Goal: Task Accomplishment & Management: Manage account settings

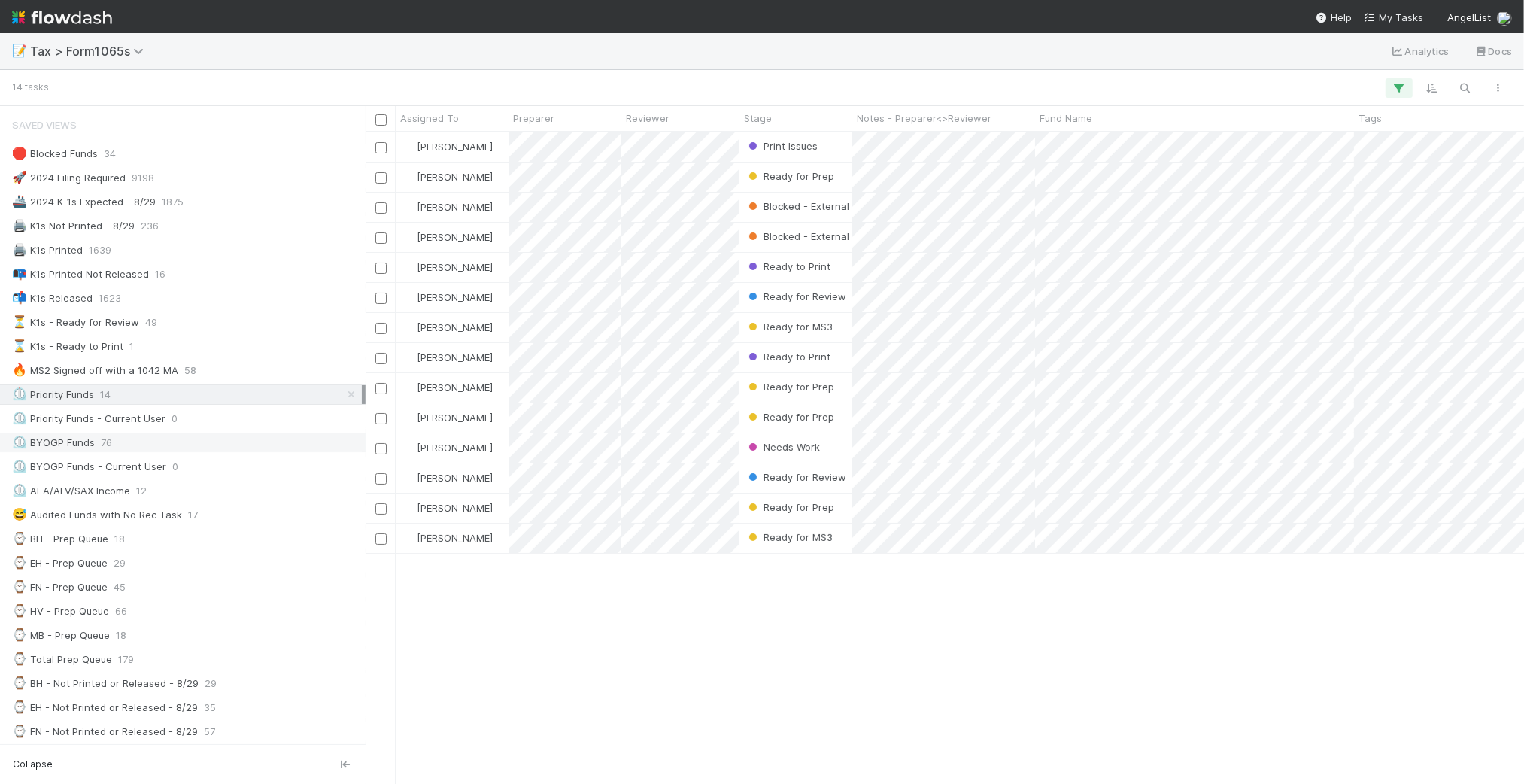
click at [188, 447] on div "⏲️ BYOGP Funds 76" at bounding box center [186, 442] width 349 height 18
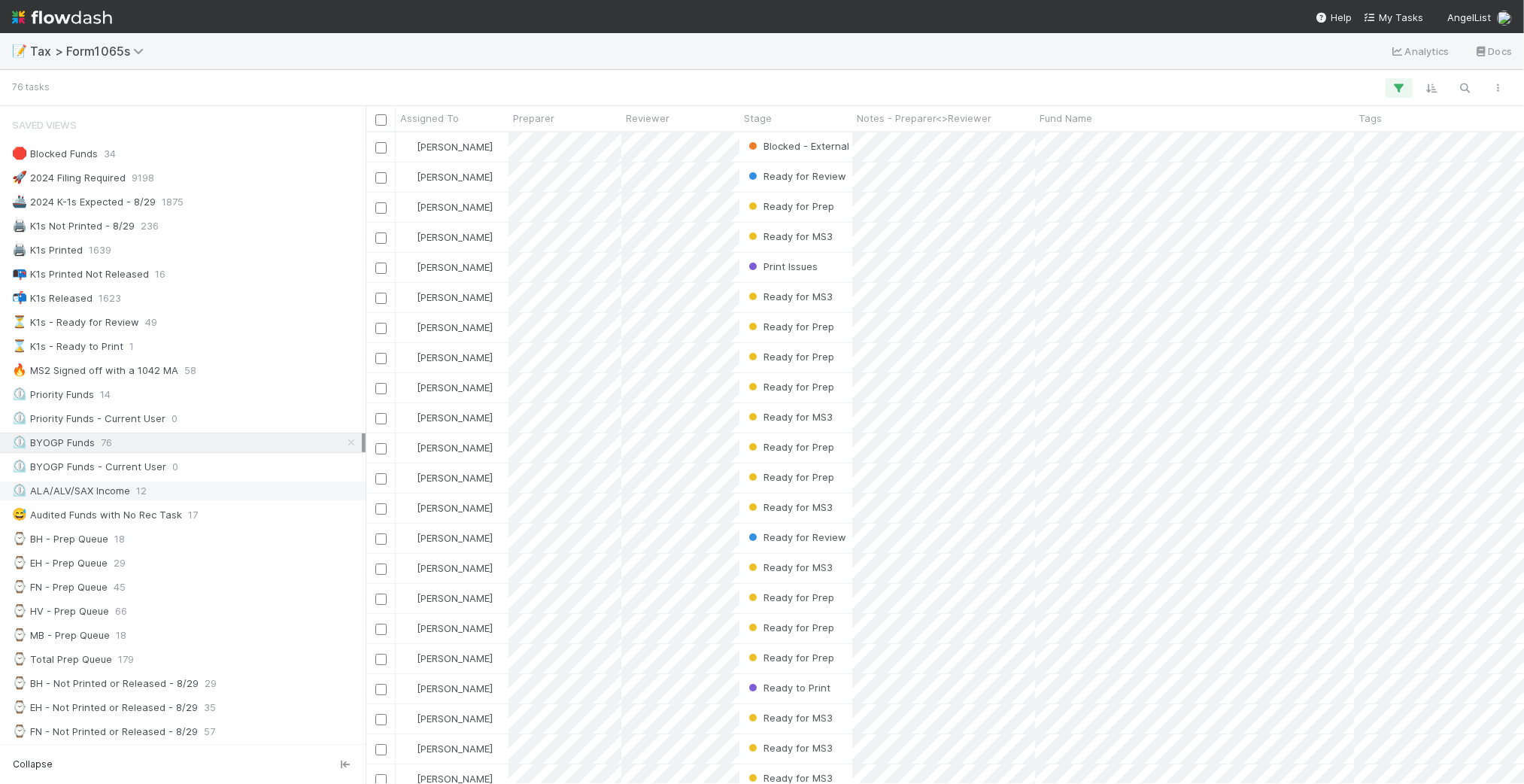
click at [212, 500] on div "⏲️ ALA/ALV/SAX Income 12" at bounding box center [186, 490] width 349 height 18
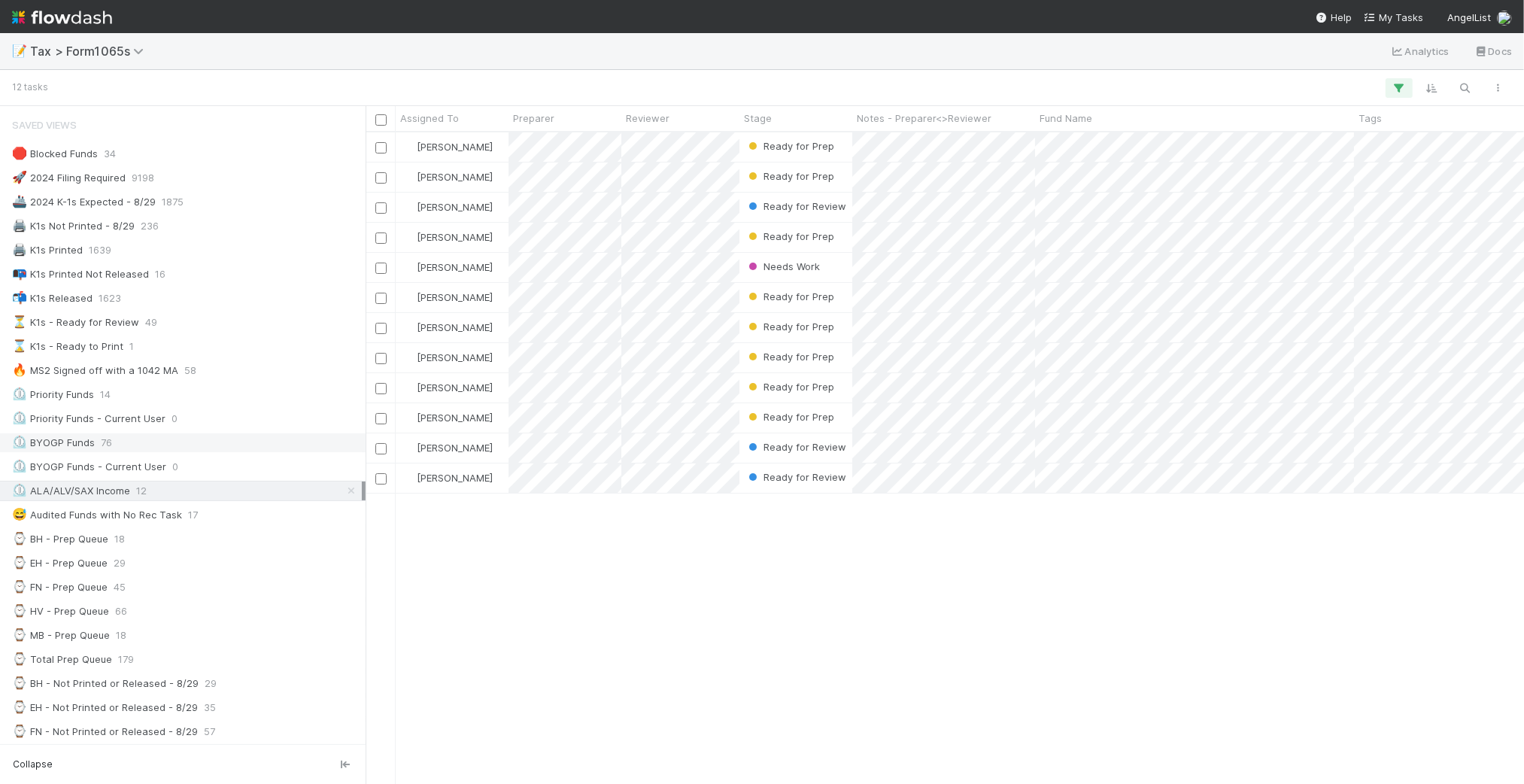
click at [200, 452] on div "⏲️ BYOGP Funds 76" at bounding box center [186, 442] width 349 height 18
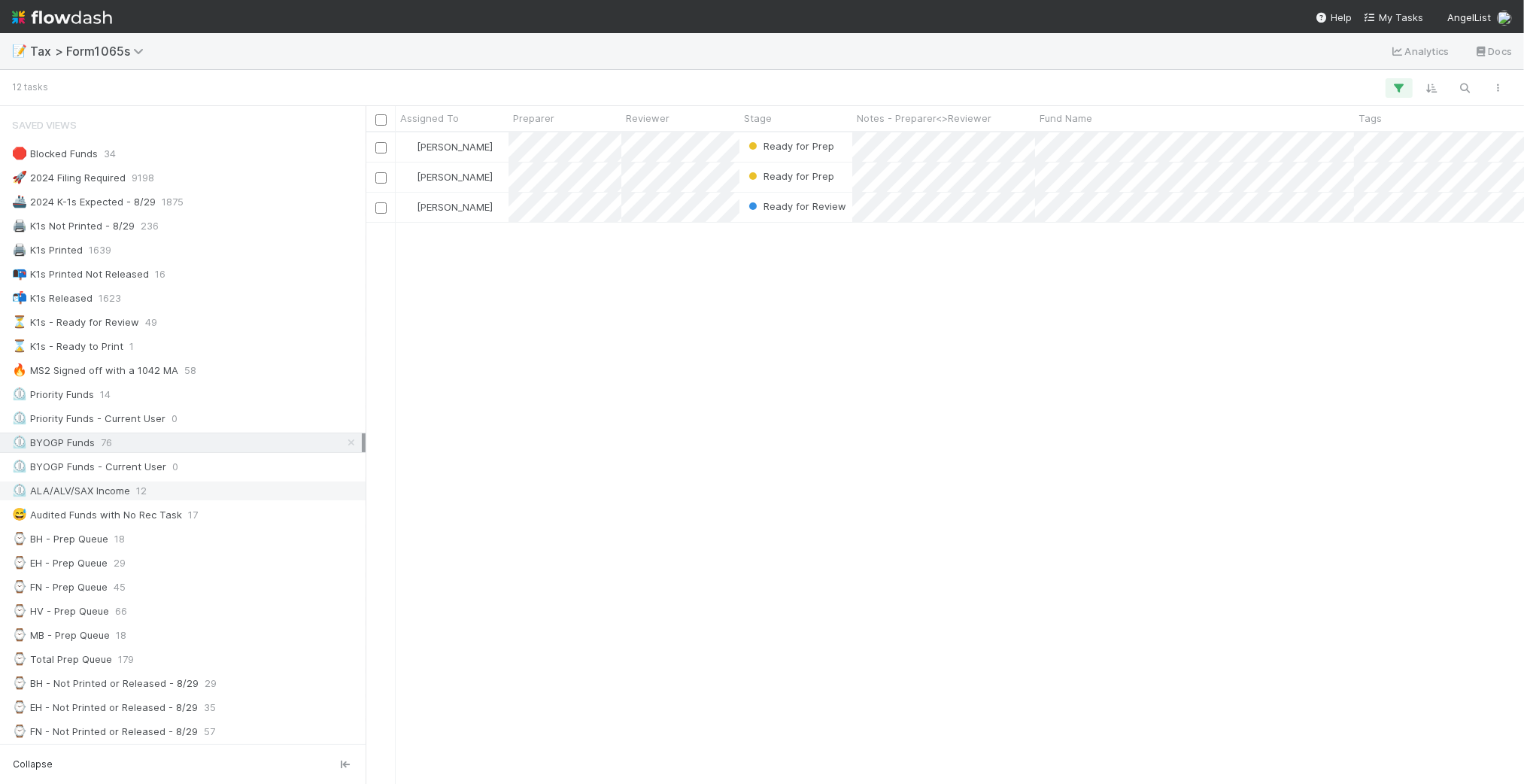
scroll to position [637, 1144]
click at [228, 499] on div "⏲️ ALA/ALV/SAX Income 12" at bounding box center [186, 490] width 349 height 18
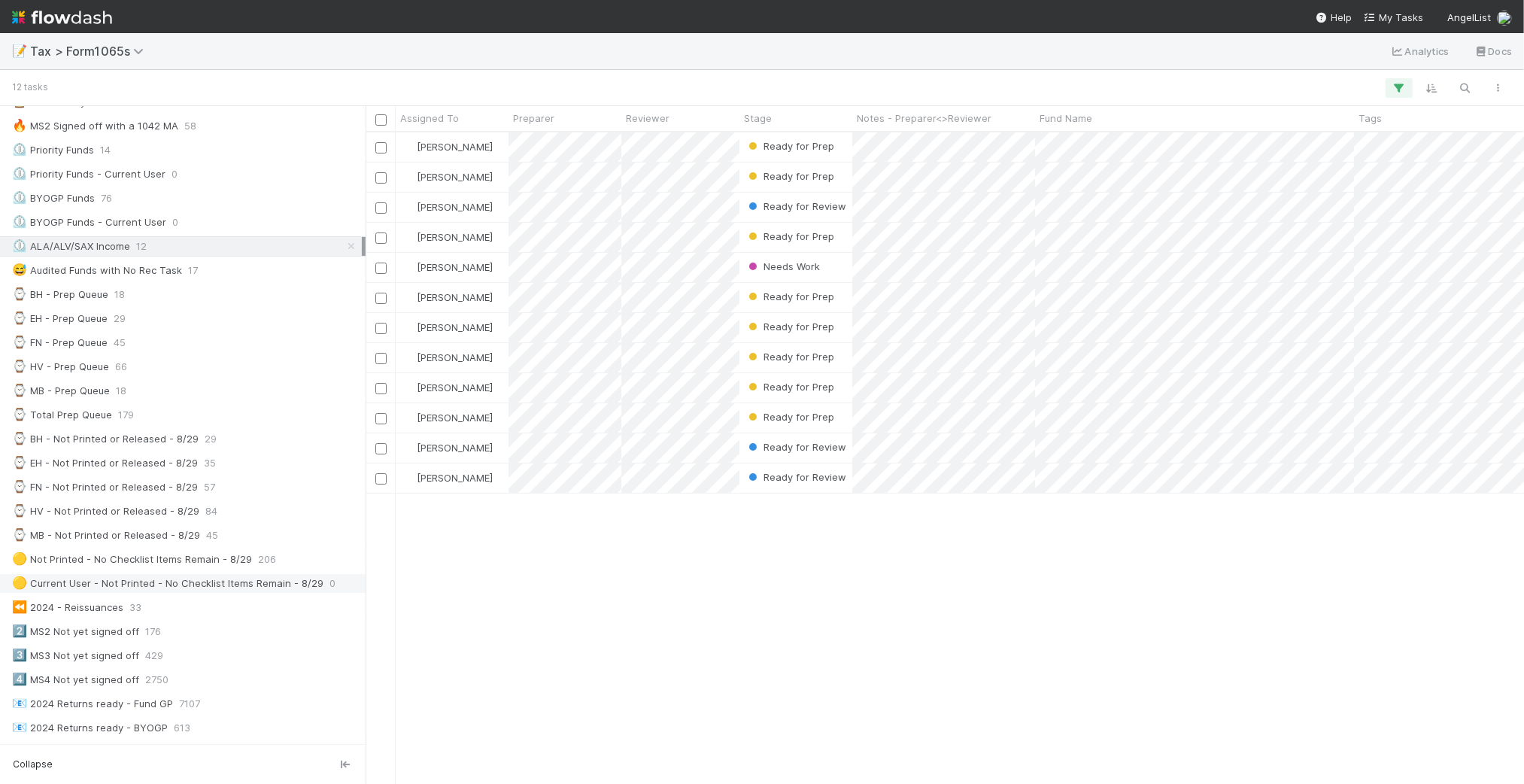
scroll to position [376, 0]
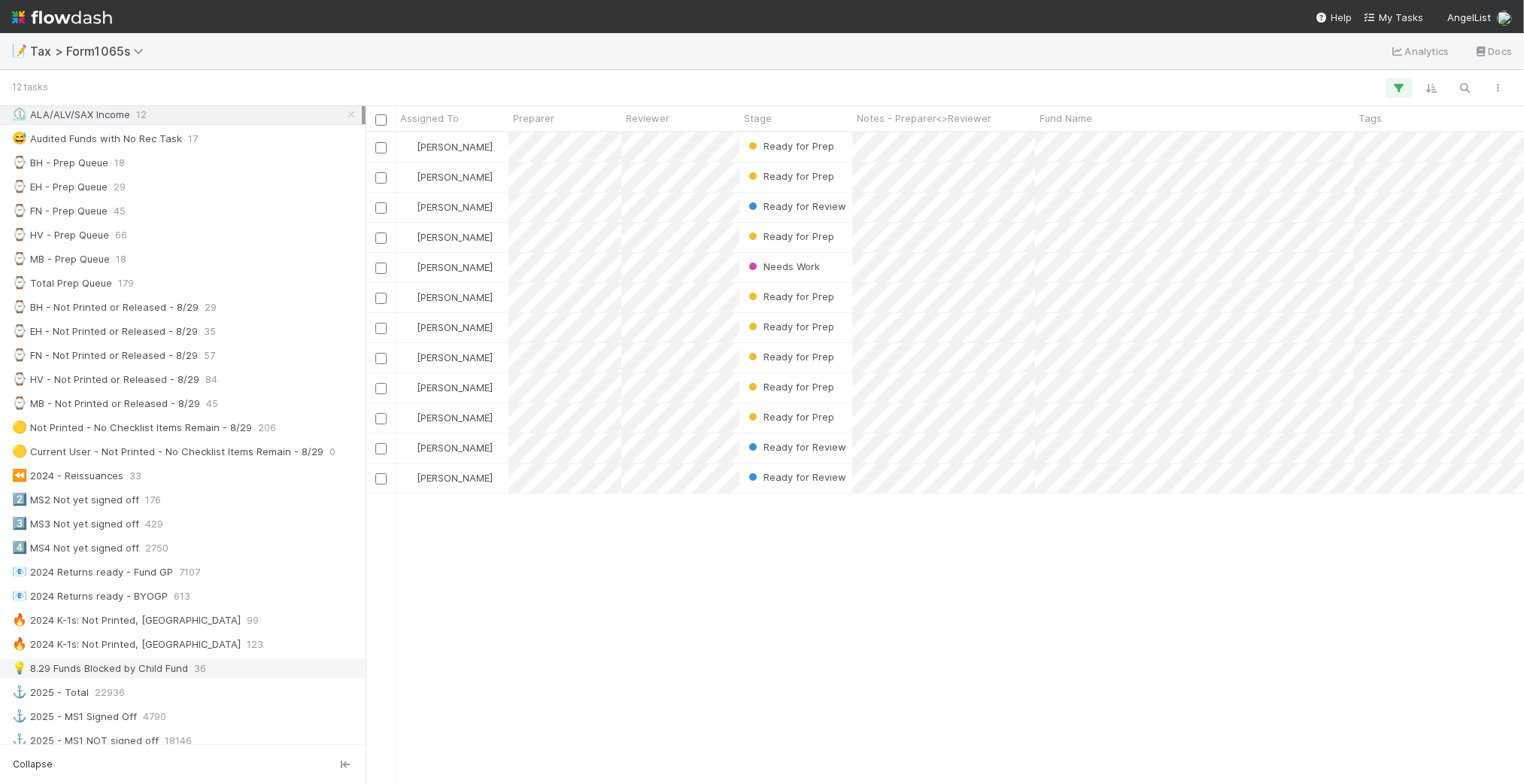
click at [283, 678] on div "💡 8.29 Funds Blocked by Child Fund 36" at bounding box center [186, 667] width 349 height 18
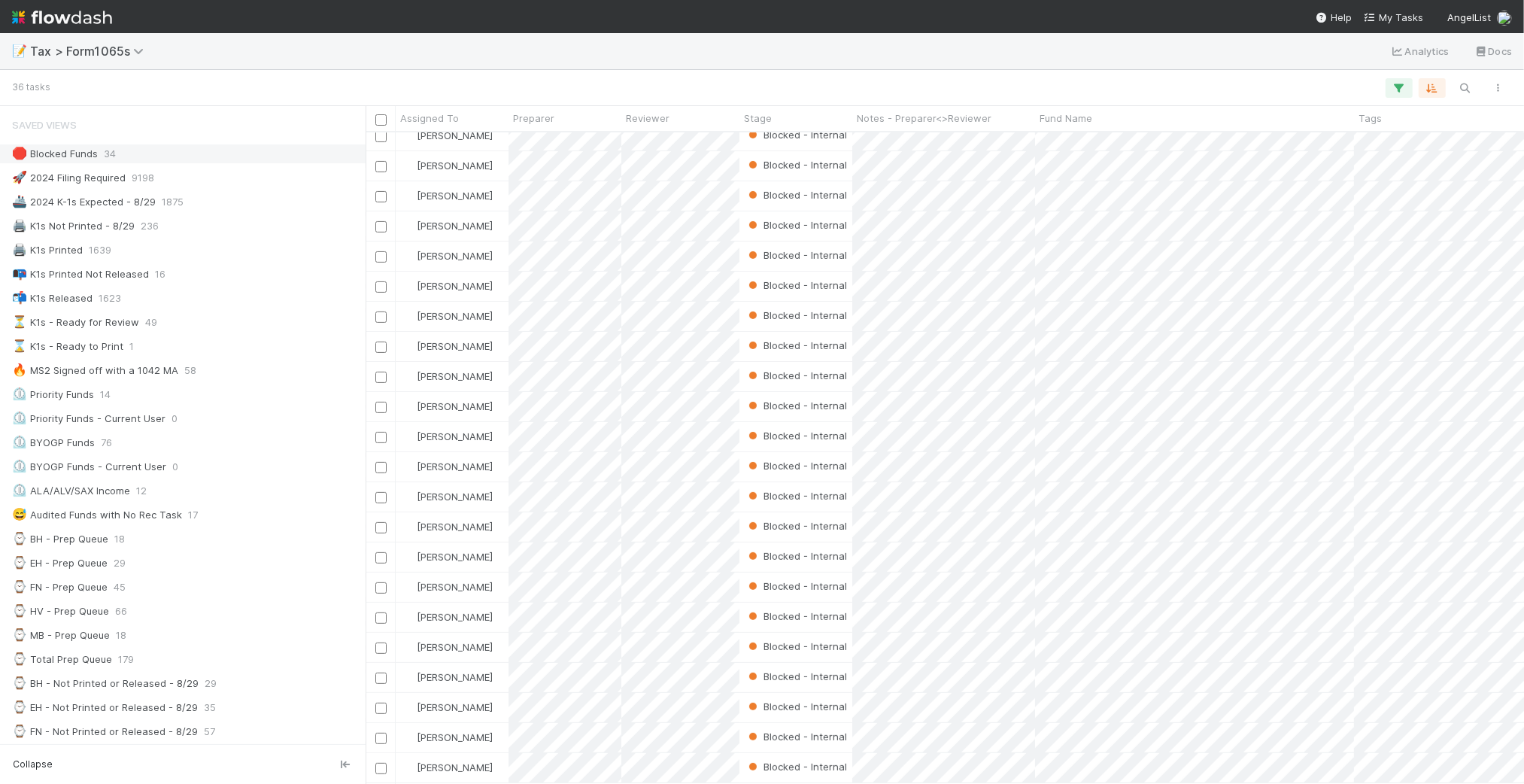
click at [208, 154] on div "🛑 Blocked Funds 34" at bounding box center [186, 153] width 349 height 18
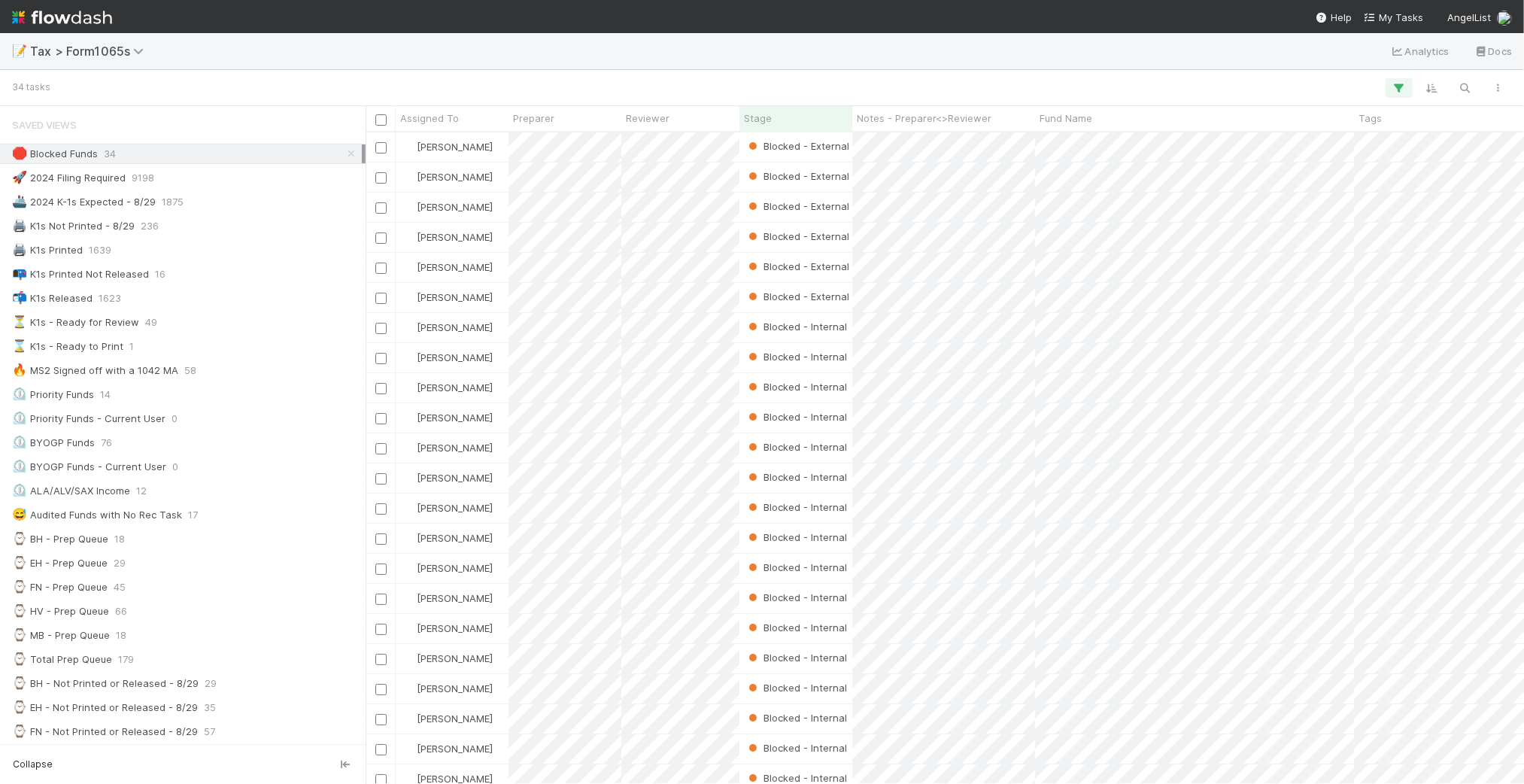
scroll to position [637, 1144]
click at [1397, 90] on icon "button" at bounding box center [1398, 88] width 15 height 14
click at [1222, 78] on div "4 filters Reset Filters If Filing Required is and Tax Year = 2024 and Expected …" at bounding box center [762, 392] width 1524 height 784
click at [1397, 89] on icon "button" at bounding box center [1398, 88] width 15 height 14
click at [1159, 76] on div "4 filters Reset Filters If Filing Required is and Tax Year = 2024 and Expected …" at bounding box center [762, 392] width 1524 height 784
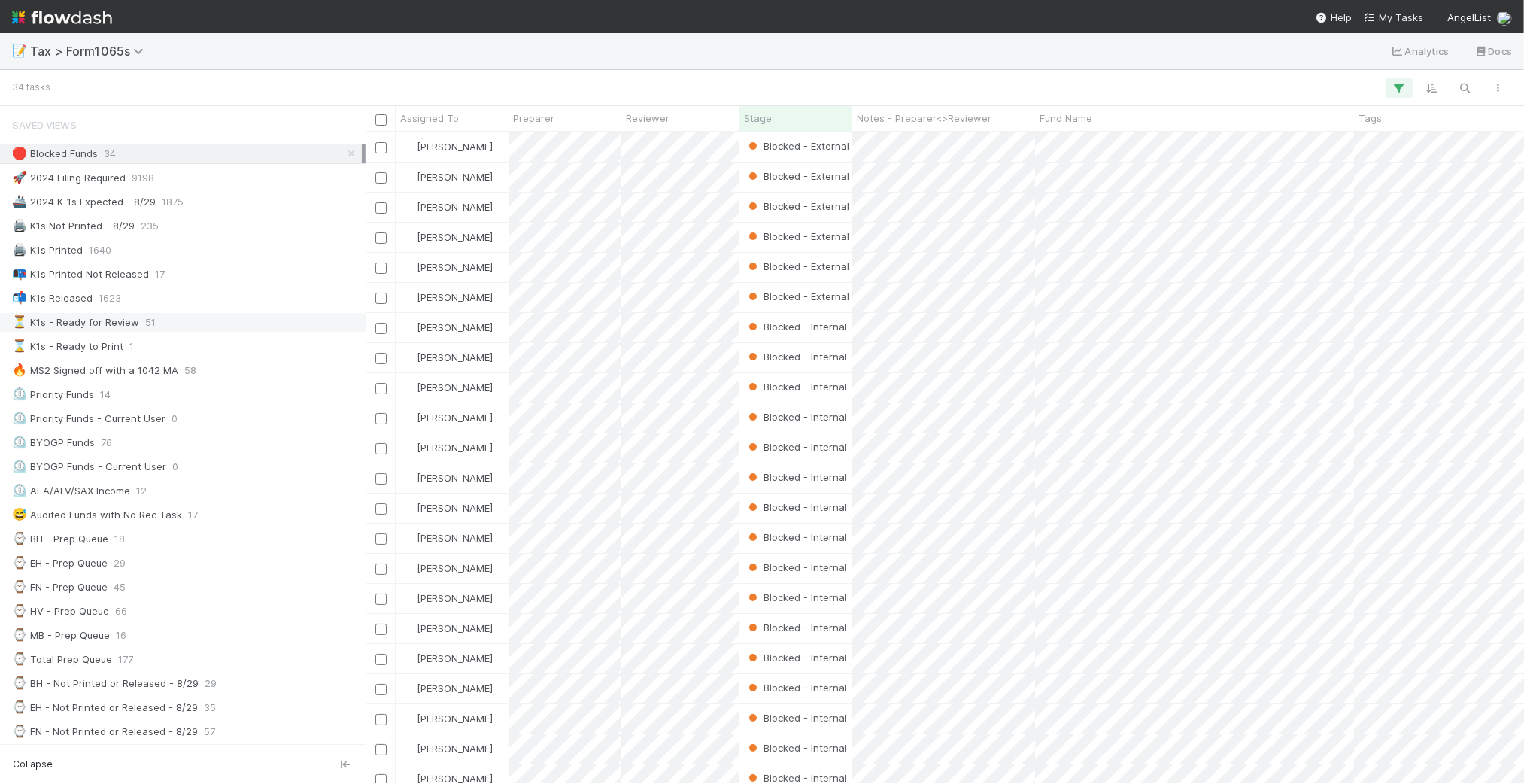
click at [237, 327] on div "⏳ K1s - Ready for Review 51" at bounding box center [186, 322] width 349 height 18
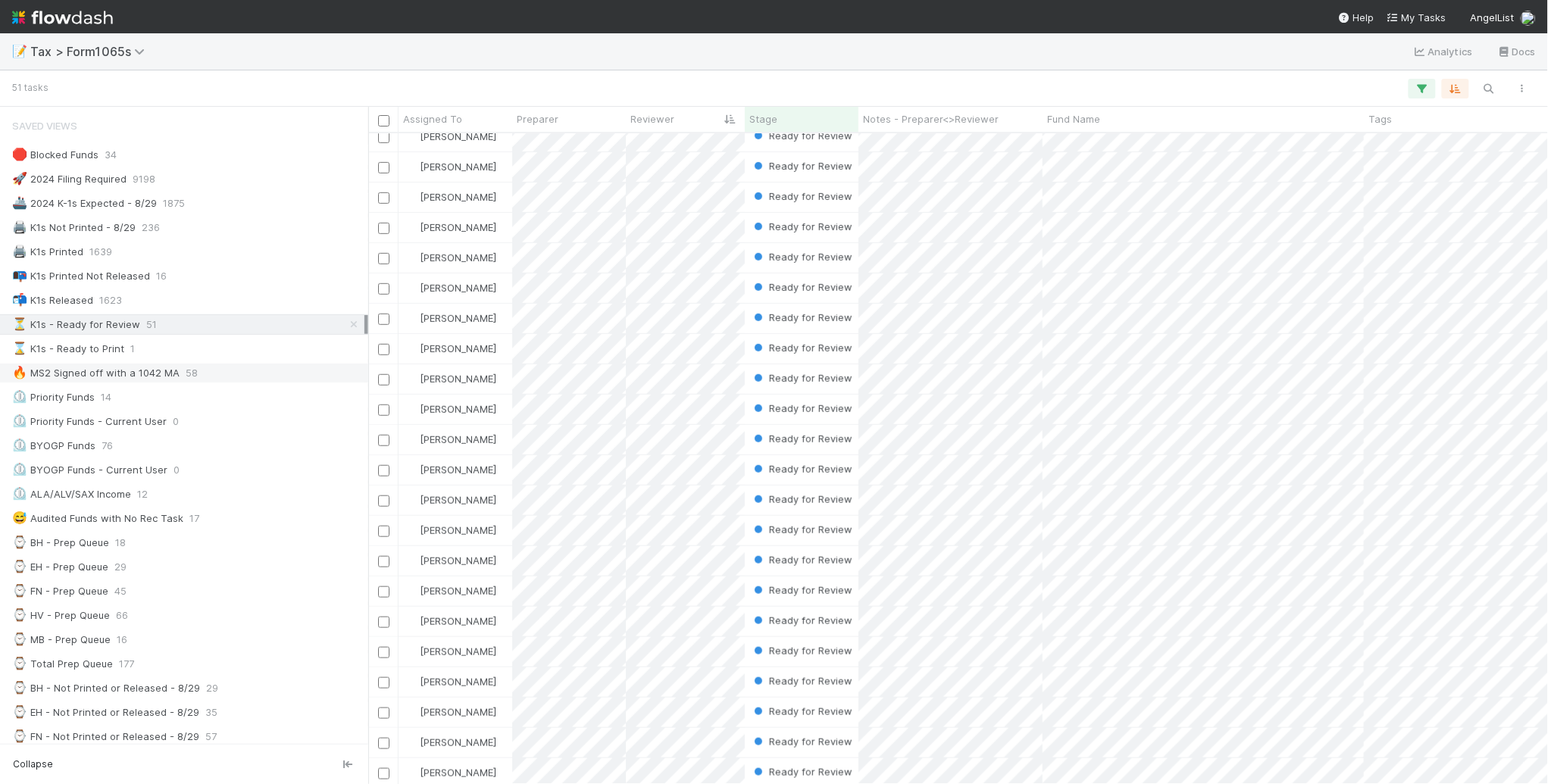
click at [231, 381] on div "🔥 MS2 Signed off with a 1042 MA 58" at bounding box center [187, 372] width 352 height 19
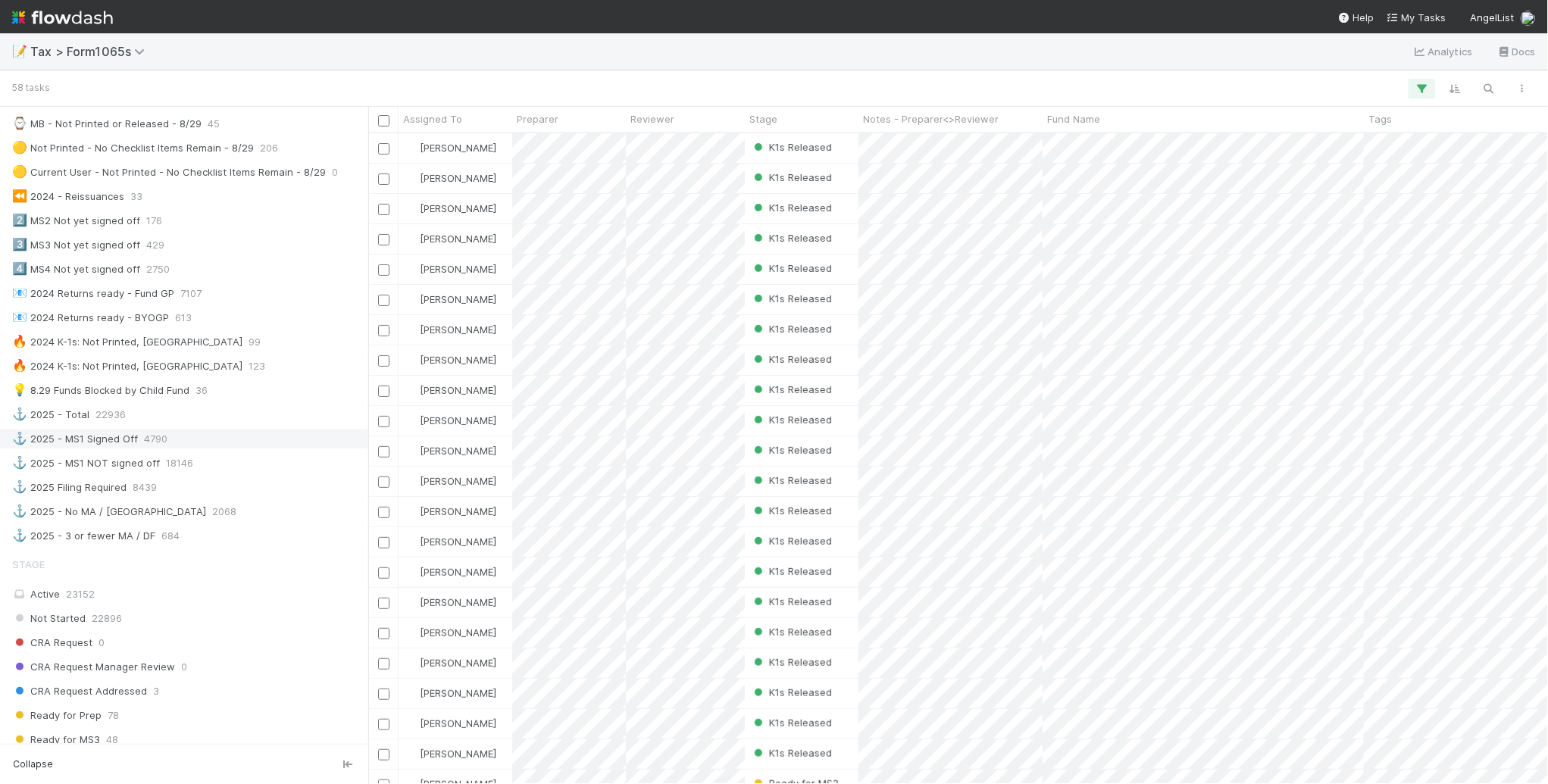
scroll to position [662, 0]
click at [259, 399] on div "💡 8.29 Funds Blocked by Child Fund 36" at bounding box center [187, 388] width 352 height 19
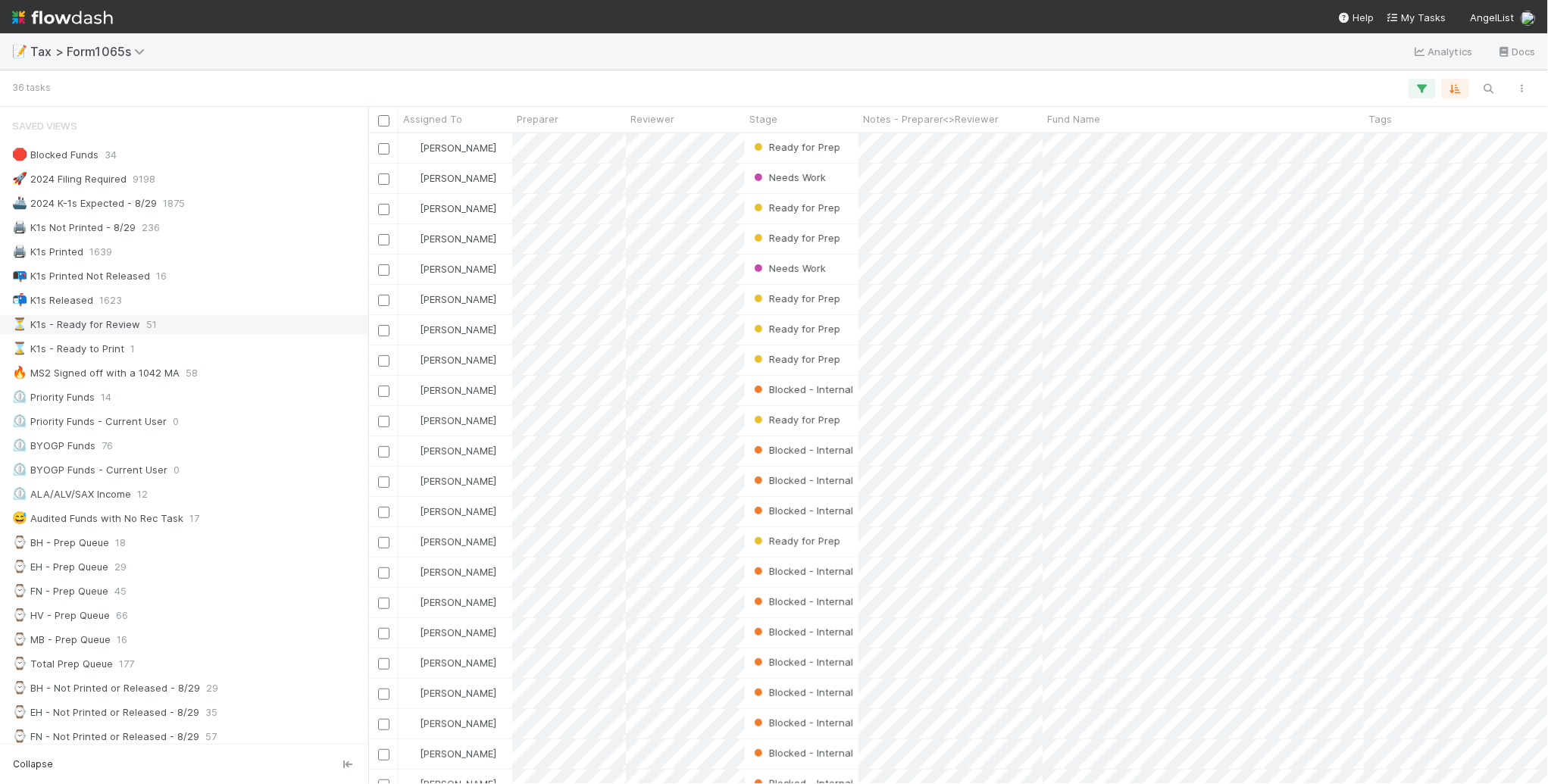
click at [271, 326] on div "⏳ K1s - Ready for Review 51" at bounding box center [187, 324] width 352 height 19
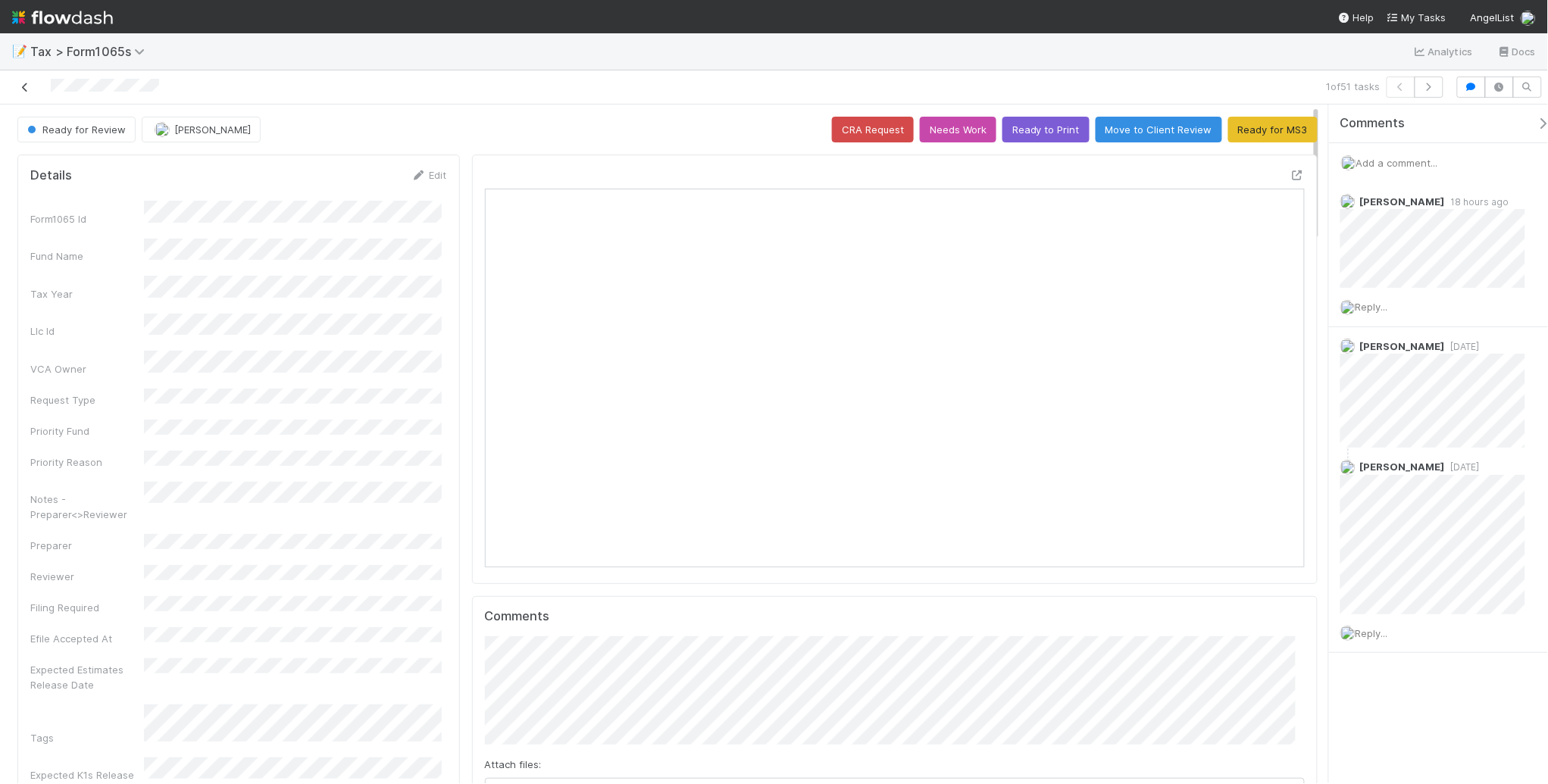
click at [24, 92] on link at bounding box center [25, 86] width 15 height 15
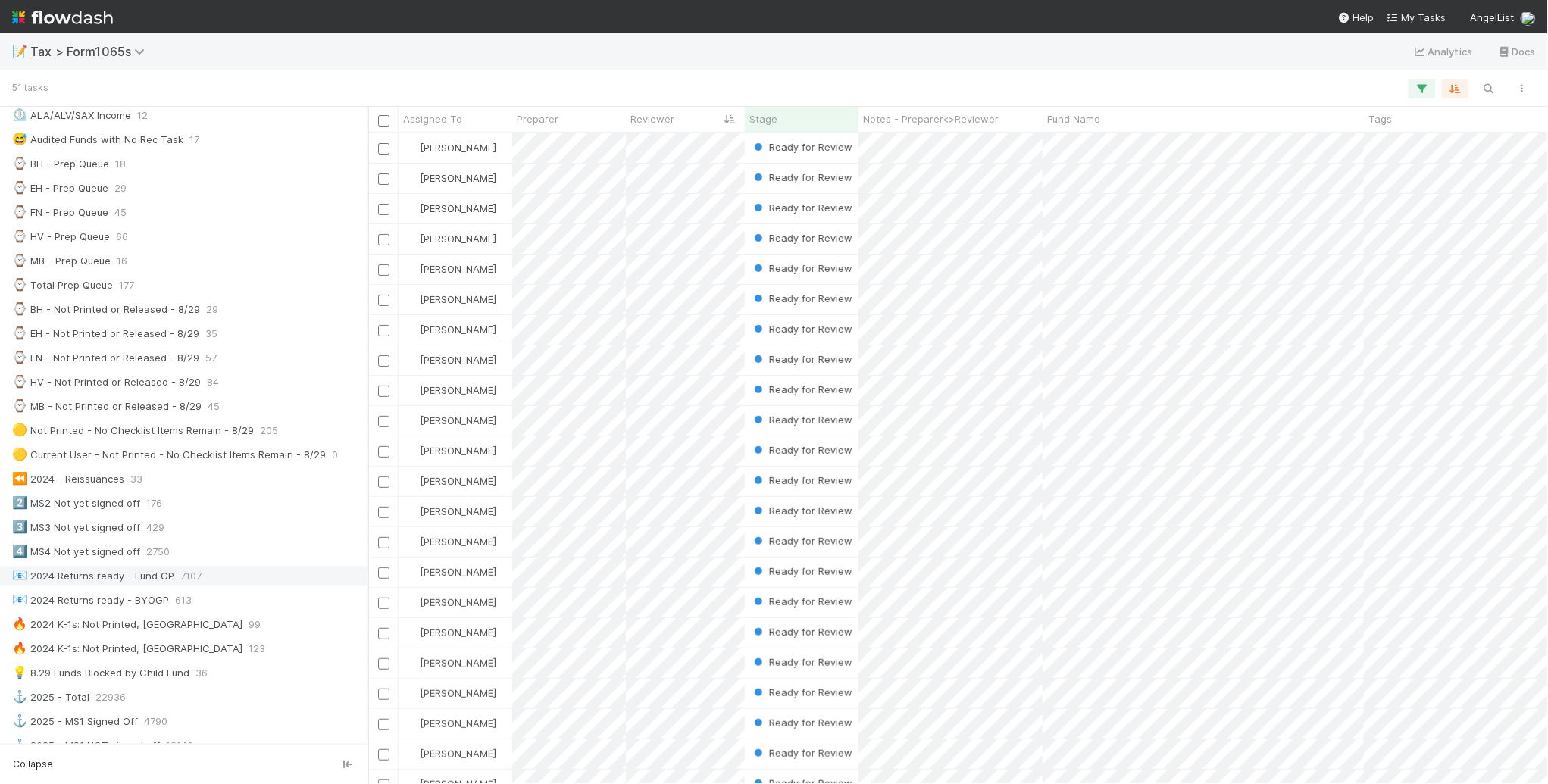
scroll to position [473, 0]
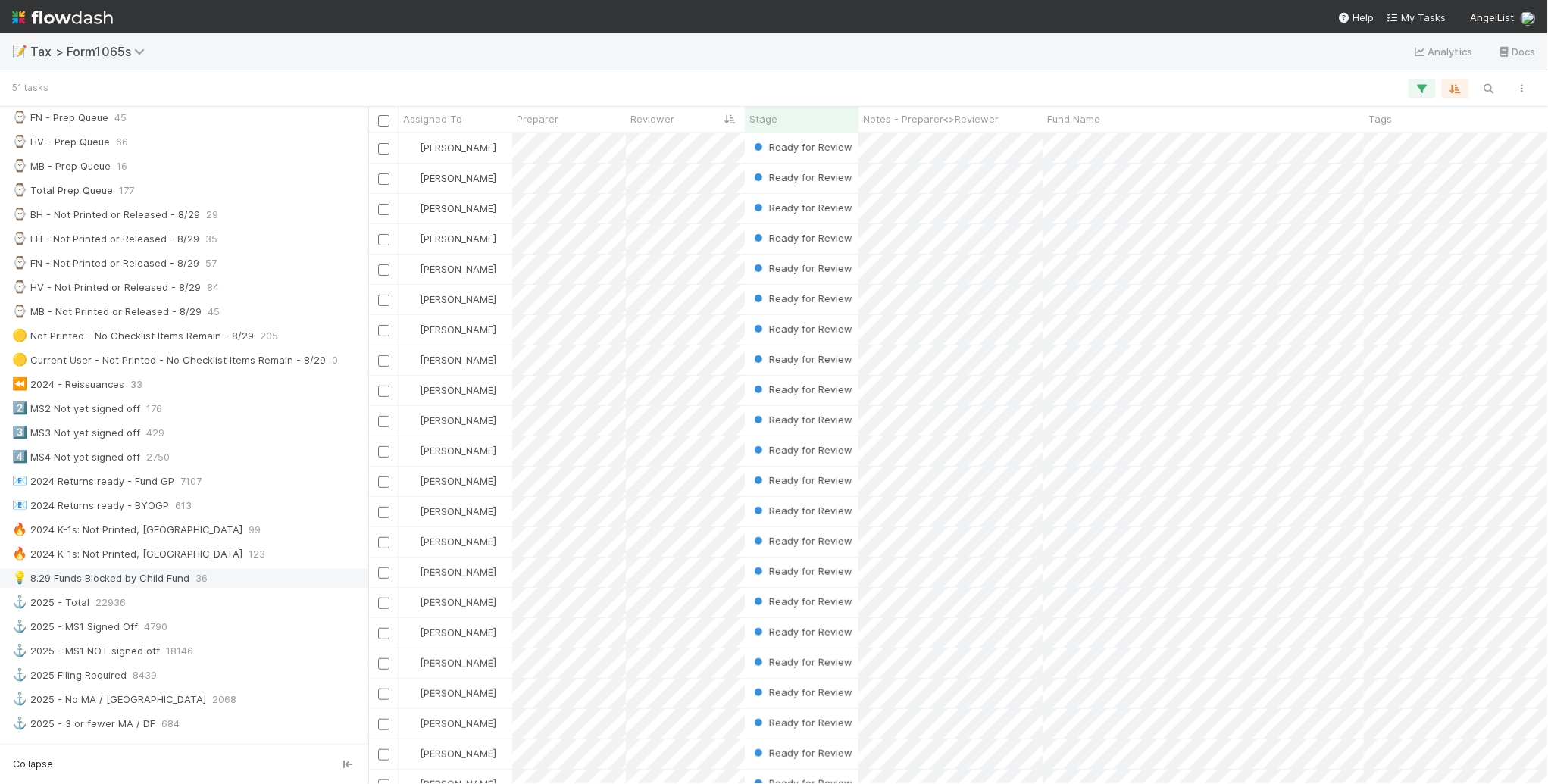
click at [252, 587] on div "💡 8.29 Funds Blocked by Child Fund 36" at bounding box center [187, 578] width 352 height 19
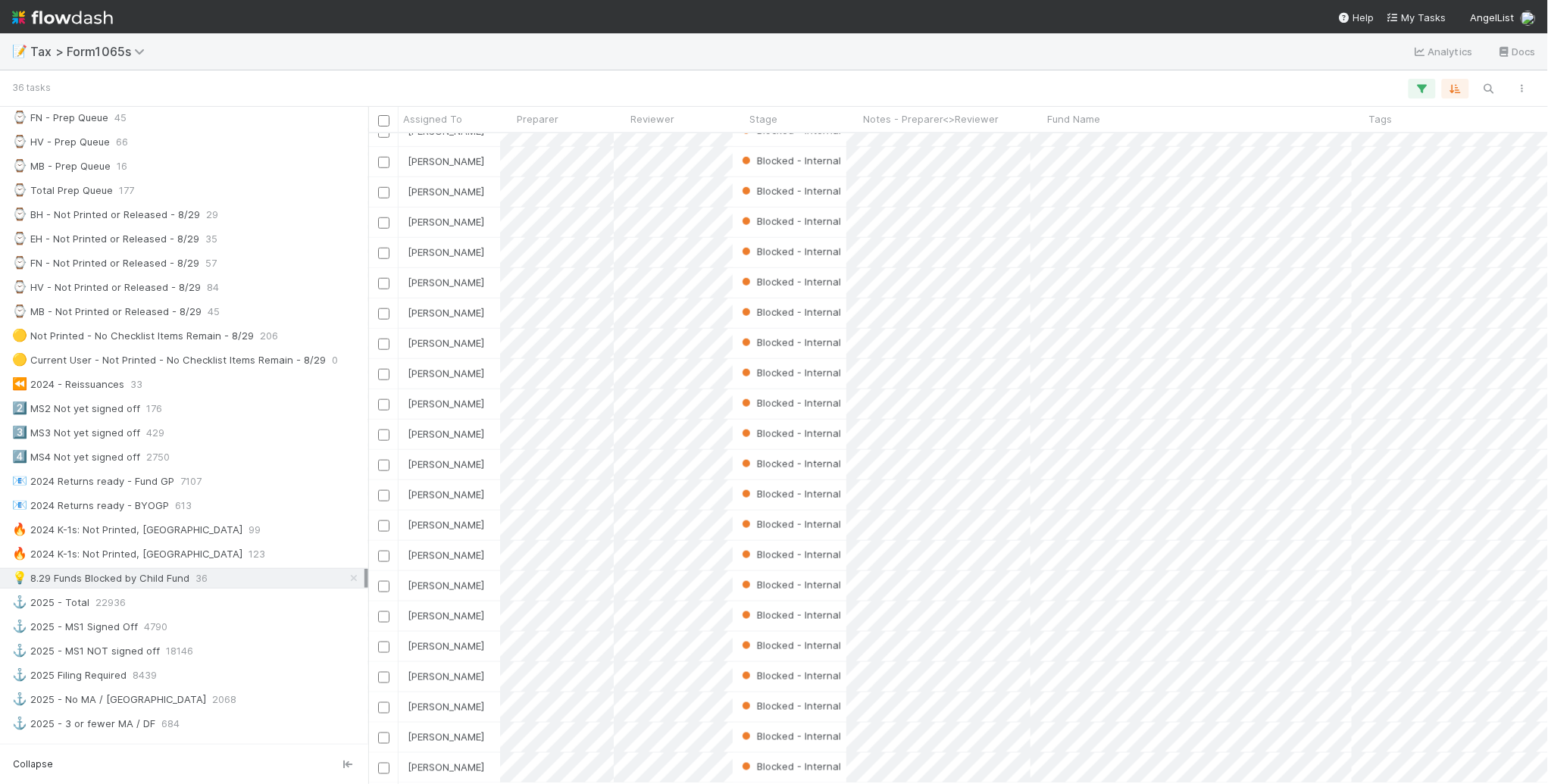
scroll to position [456, 0]
click at [904, 62] on div at bounding box center [774, 392] width 1548 height 784
click at [860, 55] on div at bounding box center [774, 392] width 1548 height 784
click at [900, 80] on div at bounding box center [774, 392] width 1548 height 784
click at [881, 85] on div at bounding box center [774, 392] width 1548 height 784
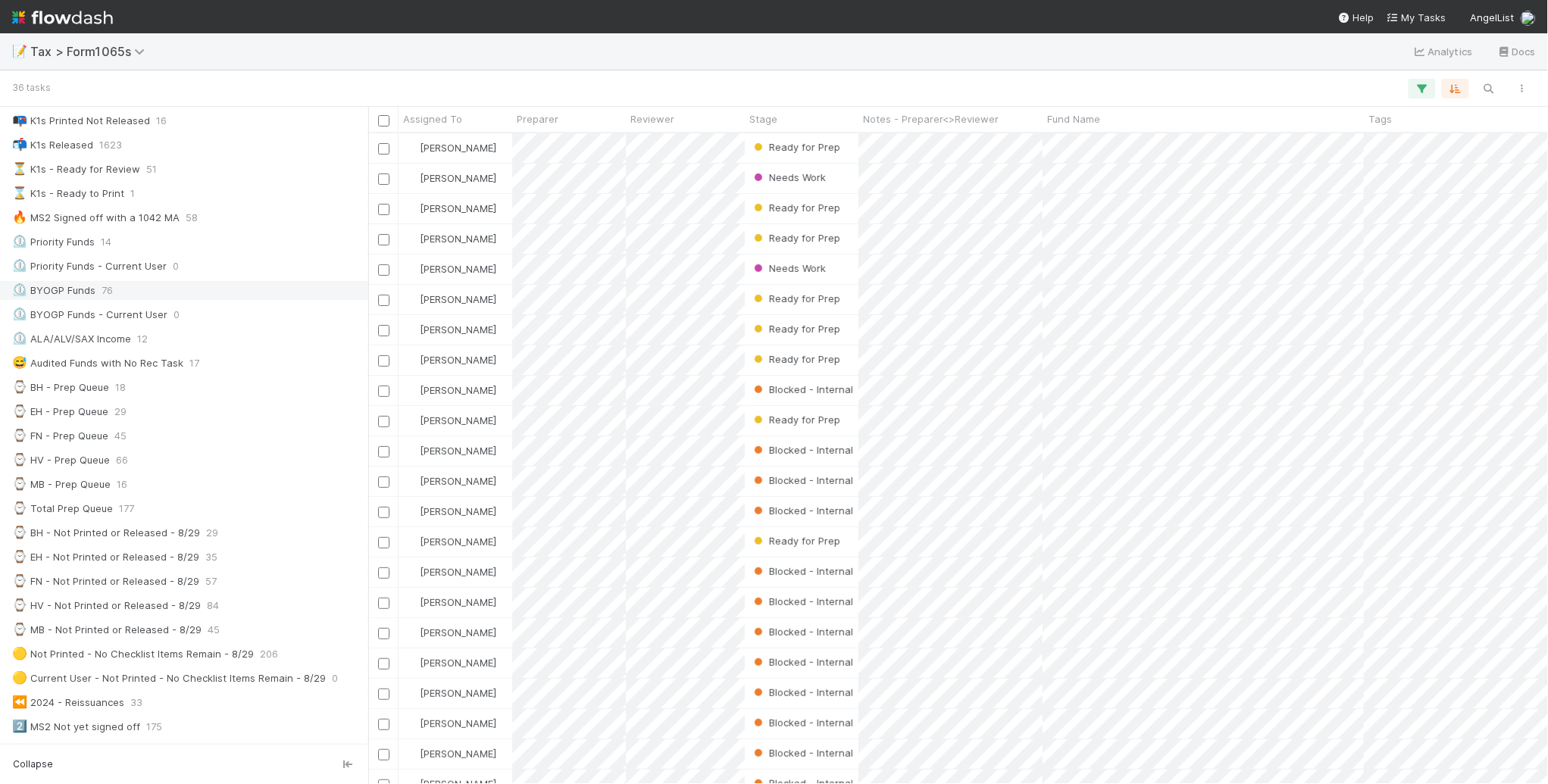
scroll to position [0, 0]
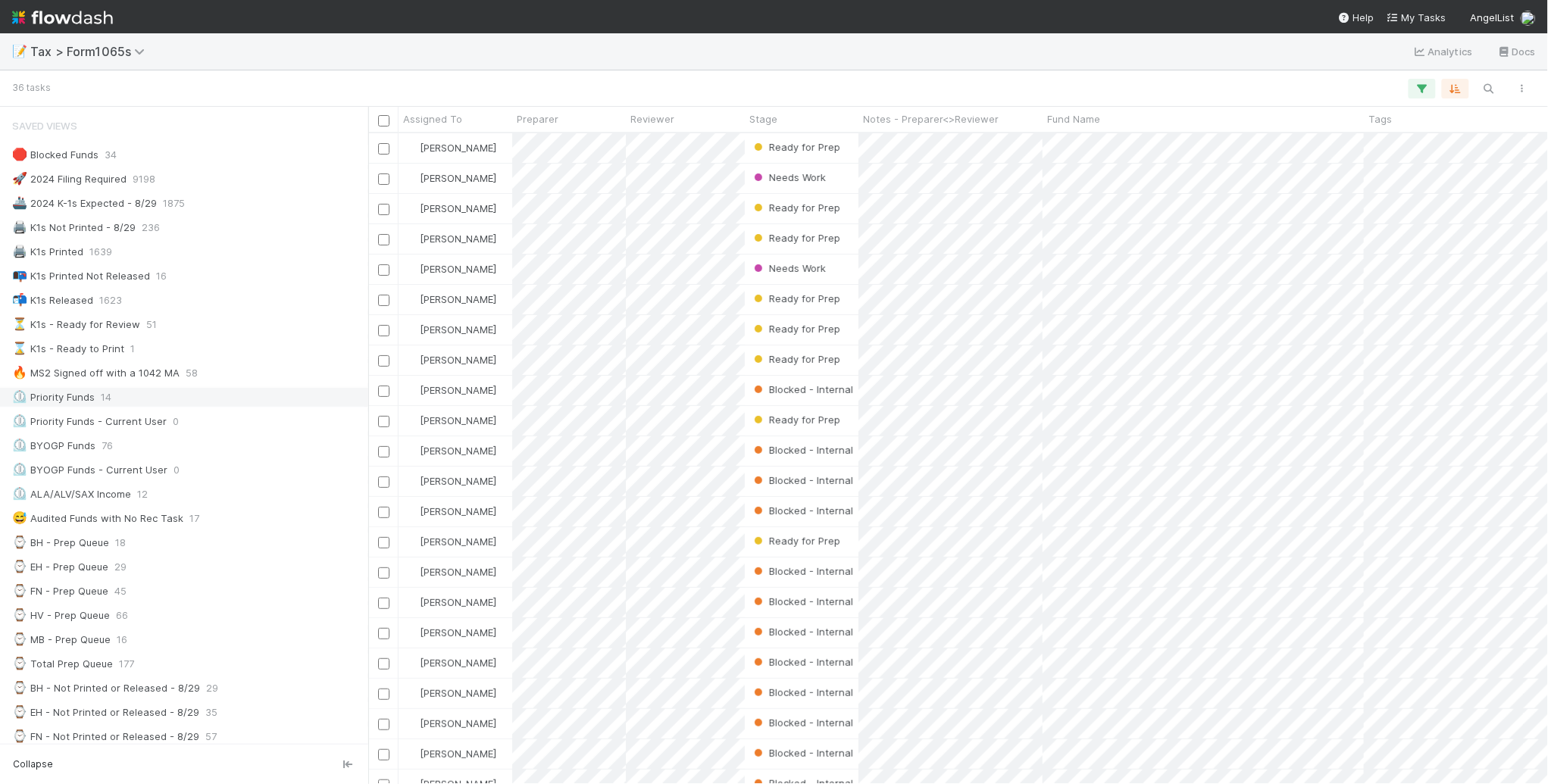
click at [209, 399] on div "⏲️ Priority Funds 14" at bounding box center [187, 397] width 352 height 19
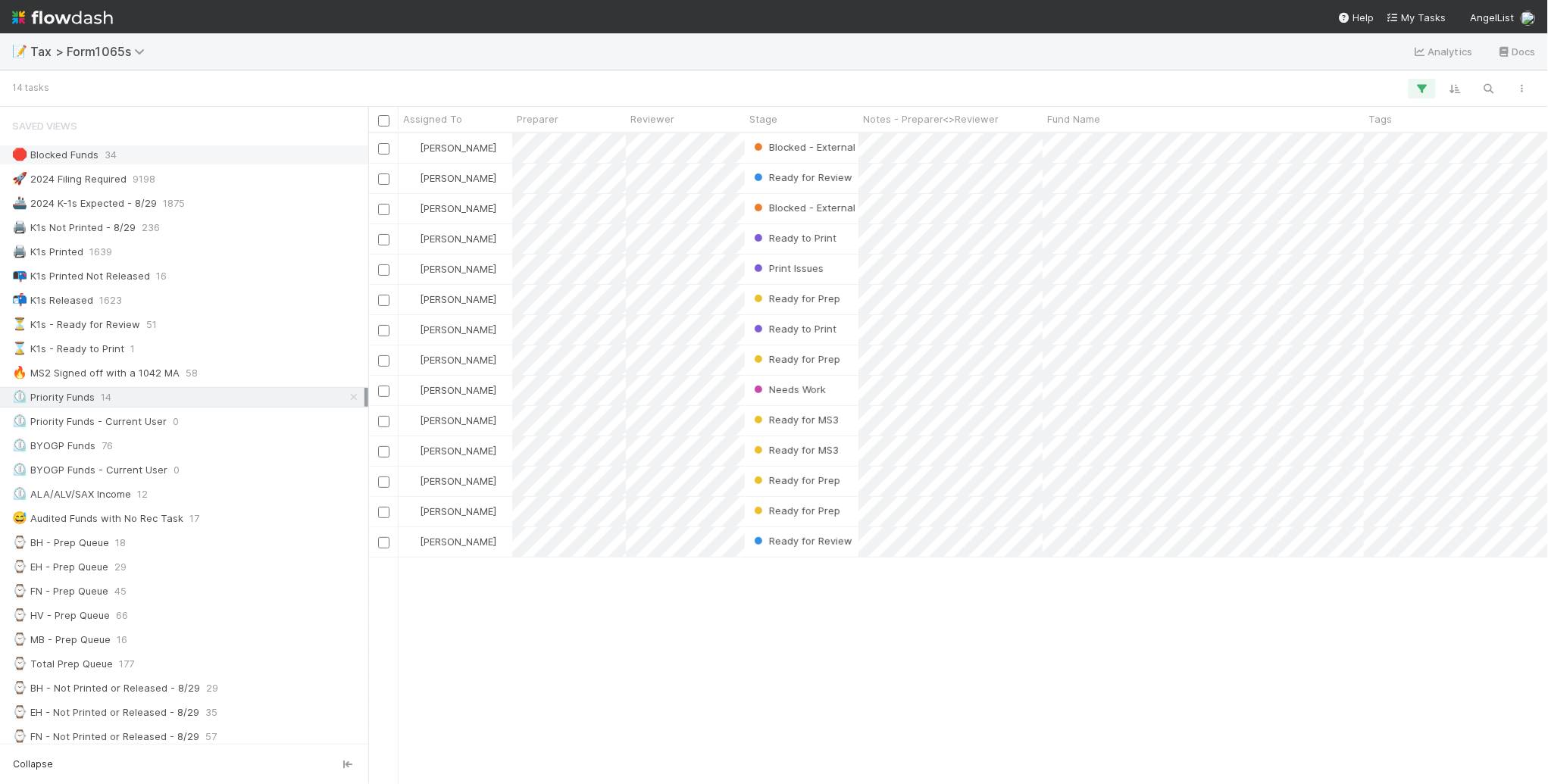
click at [172, 155] on div "🛑 Blocked Funds 34" at bounding box center [187, 154] width 352 height 19
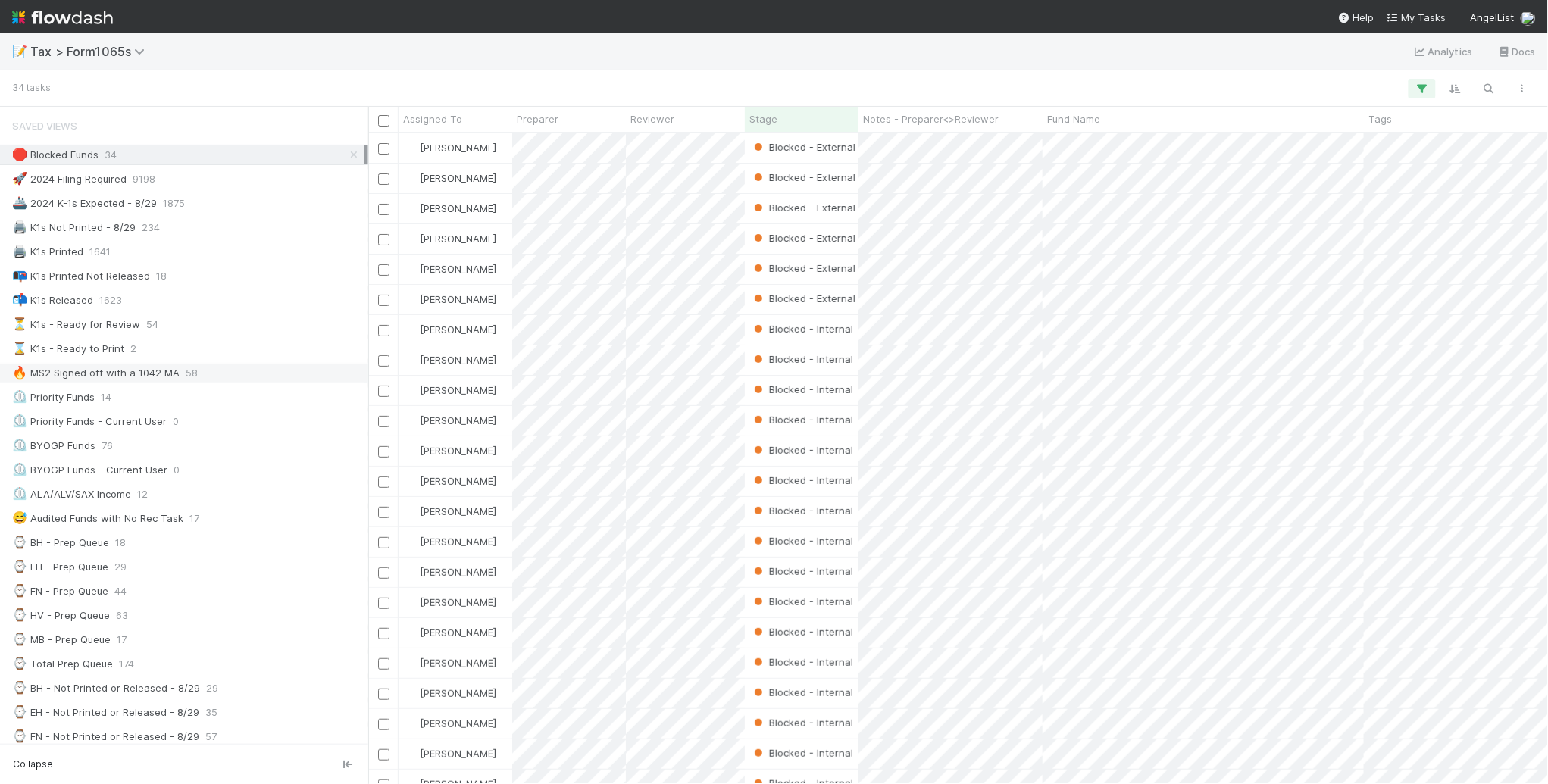
click at [229, 373] on div "🔥 MS2 Signed off with a 1042 MA 58" at bounding box center [187, 372] width 352 height 19
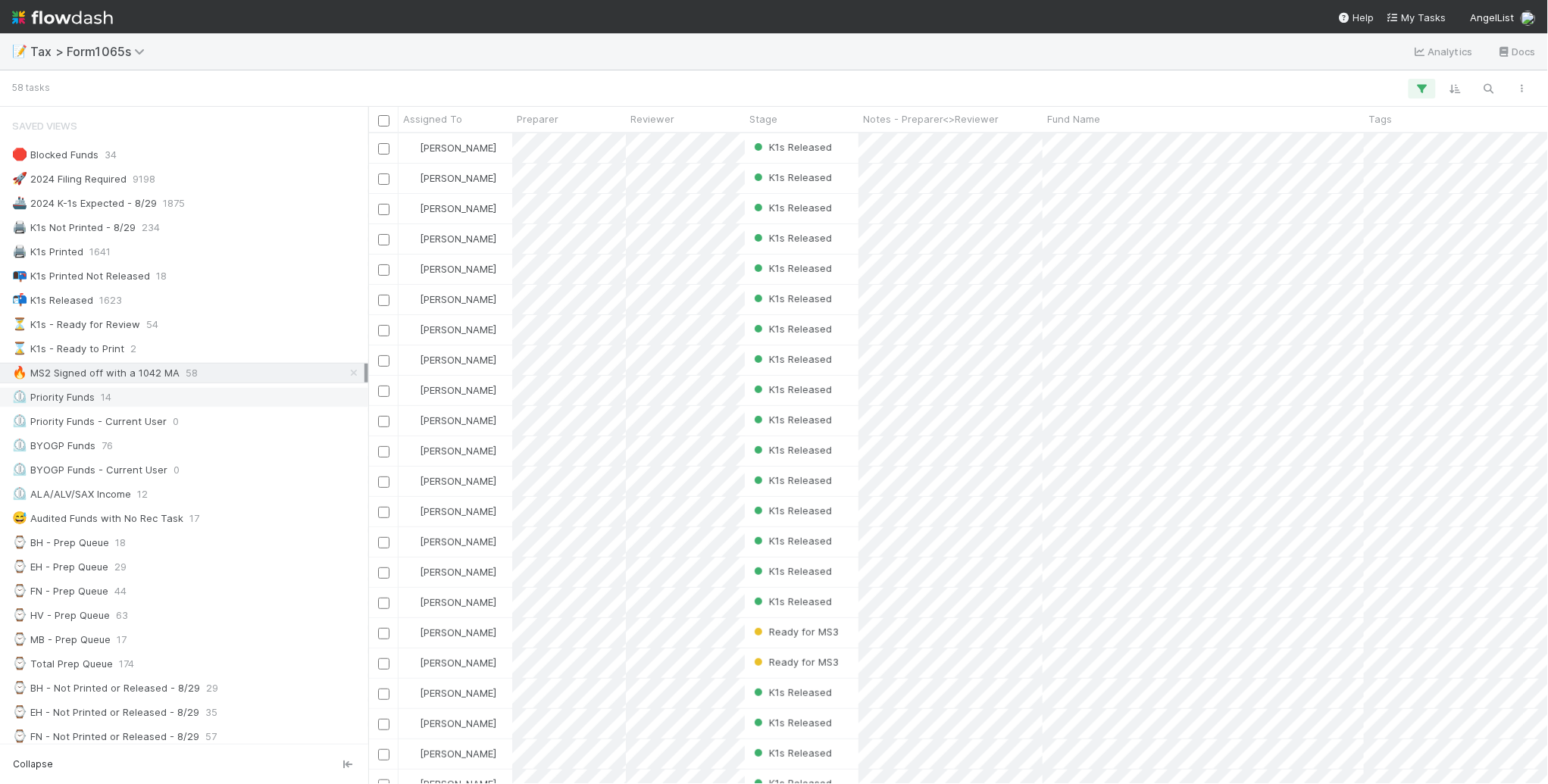
scroll to position [636, 1166]
click at [275, 319] on div "⏳ K1s - Ready for Review 54" at bounding box center [187, 324] width 352 height 19
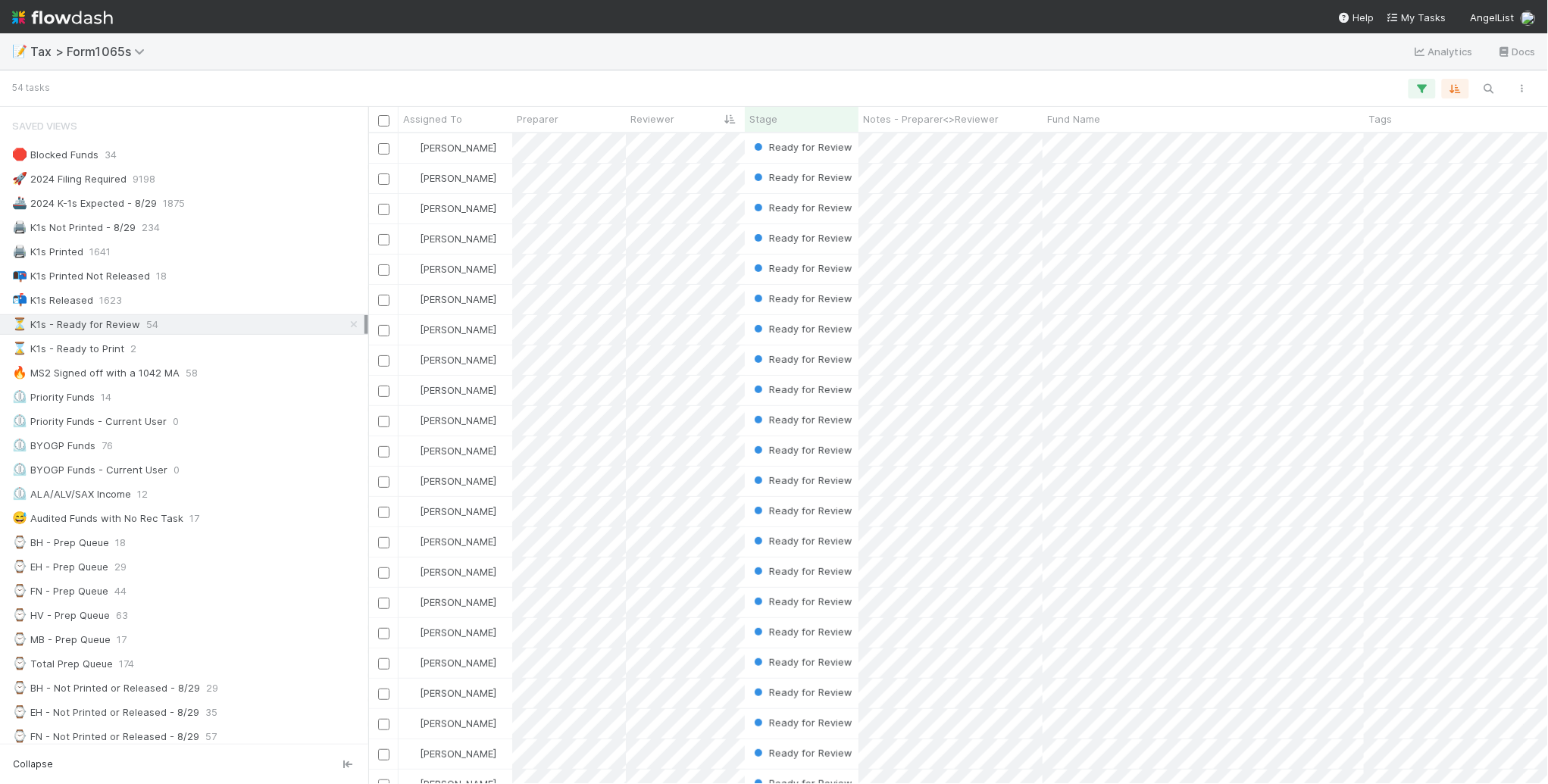
scroll to position [636, 1166]
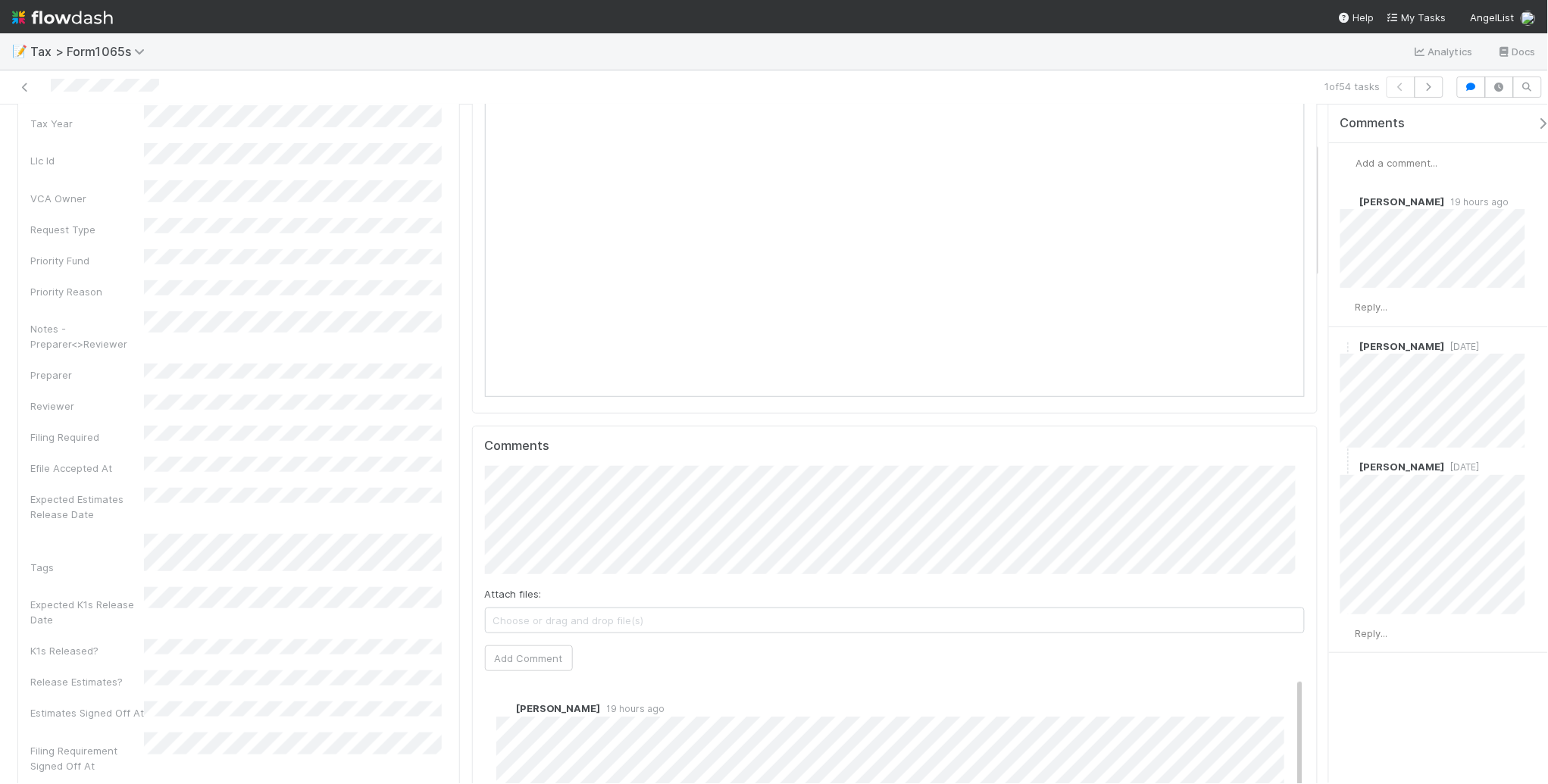
scroll to position [189, 0]
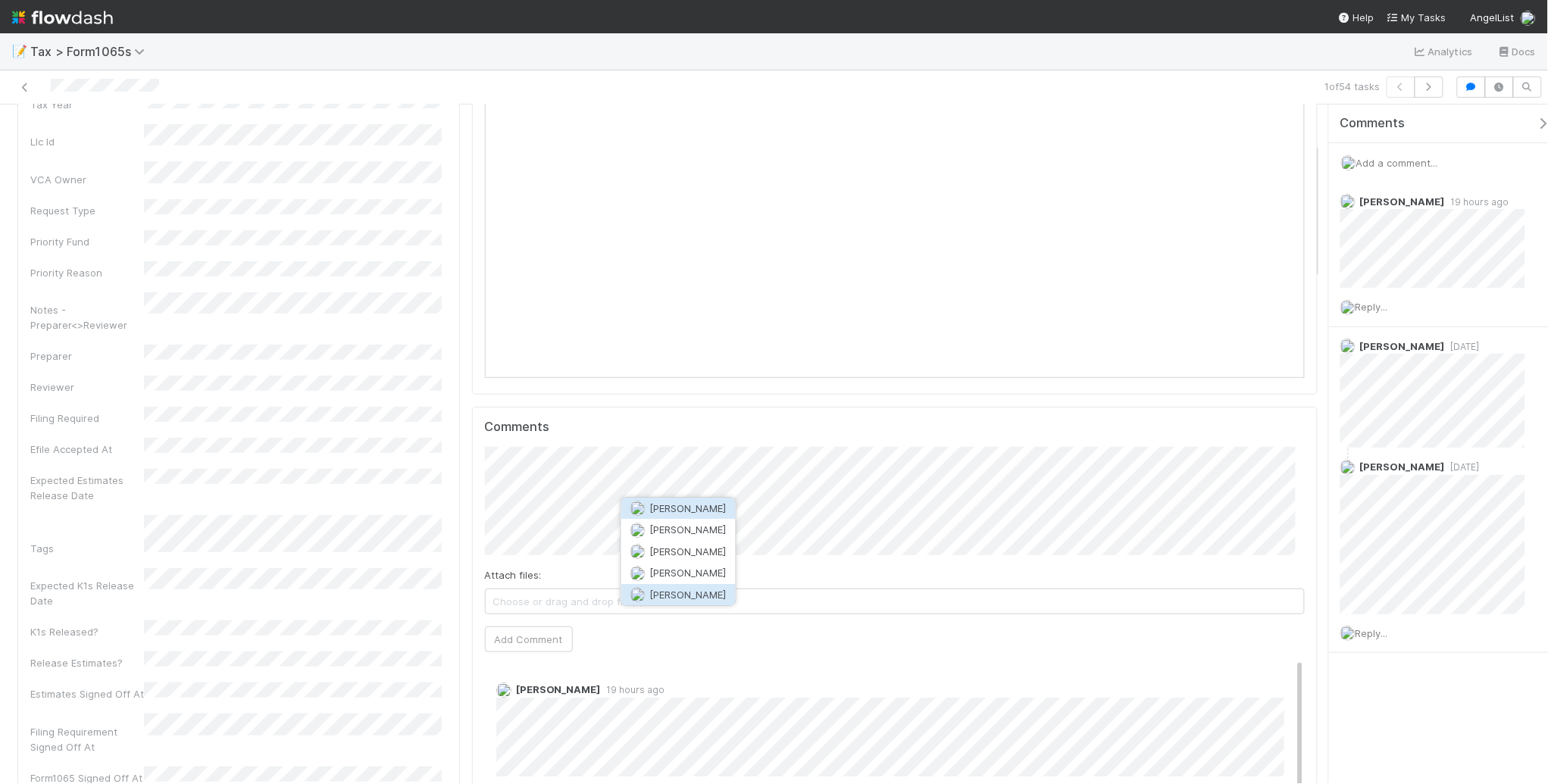
click at [656, 592] on span "[PERSON_NAME]" at bounding box center [688, 595] width 76 height 12
click at [516, 637] on button "Add Comment" at bounding box center [529, 639] width 88 height 25
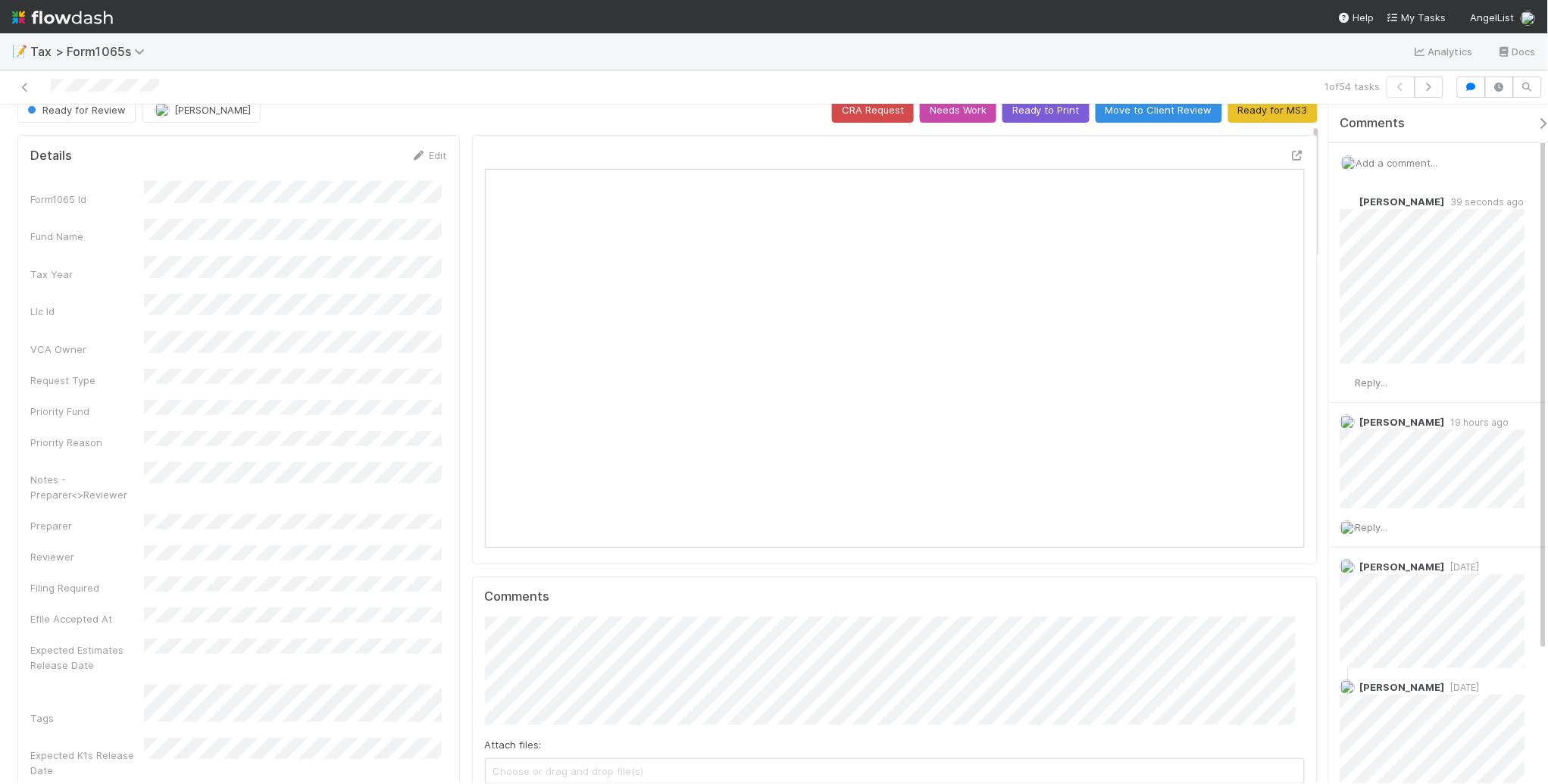
scroll to position [0, 0]
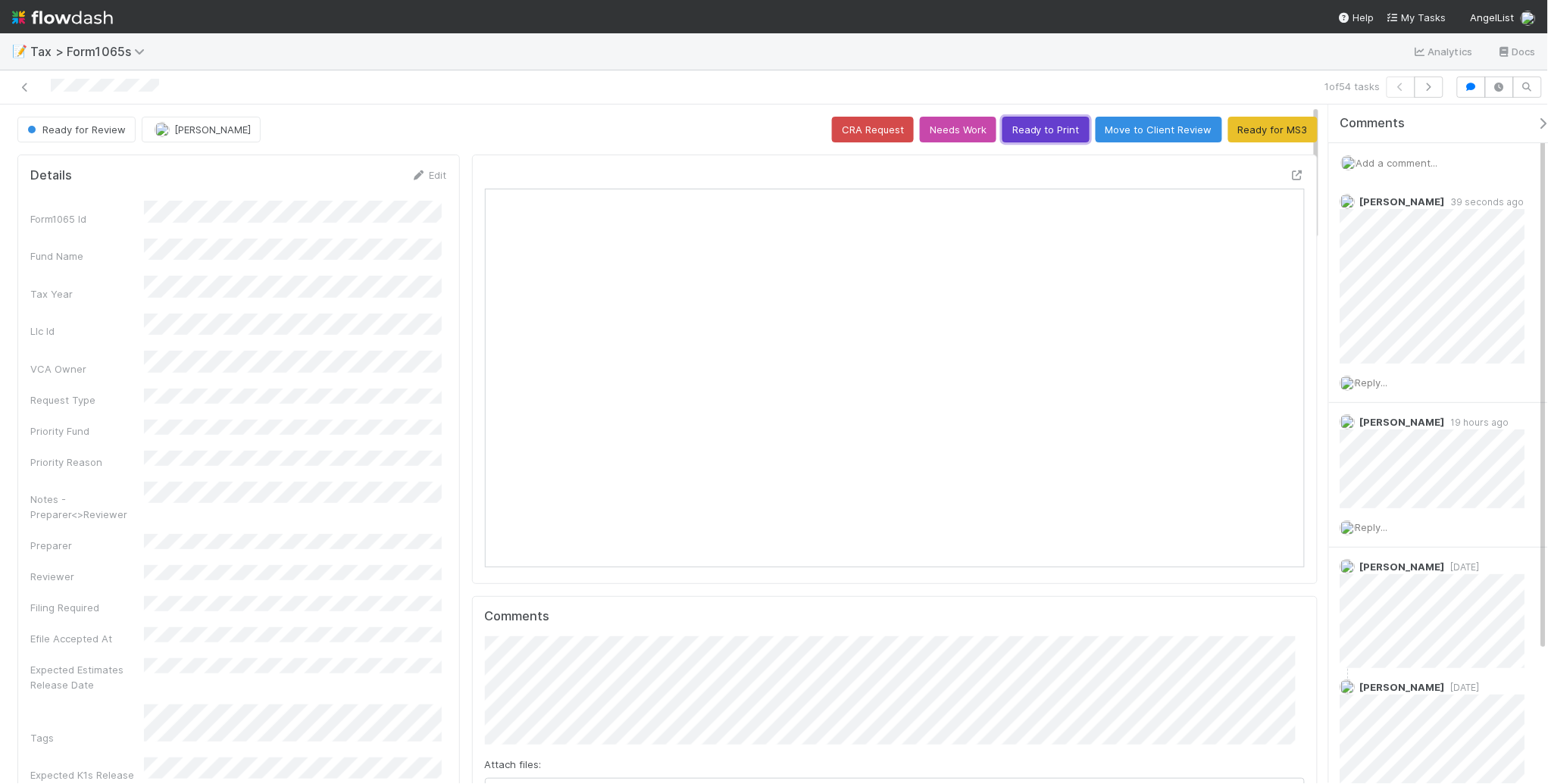
click at [1036, 132] on button "Ready to Print" at bounding box center [1046, 129] width 87 height 25
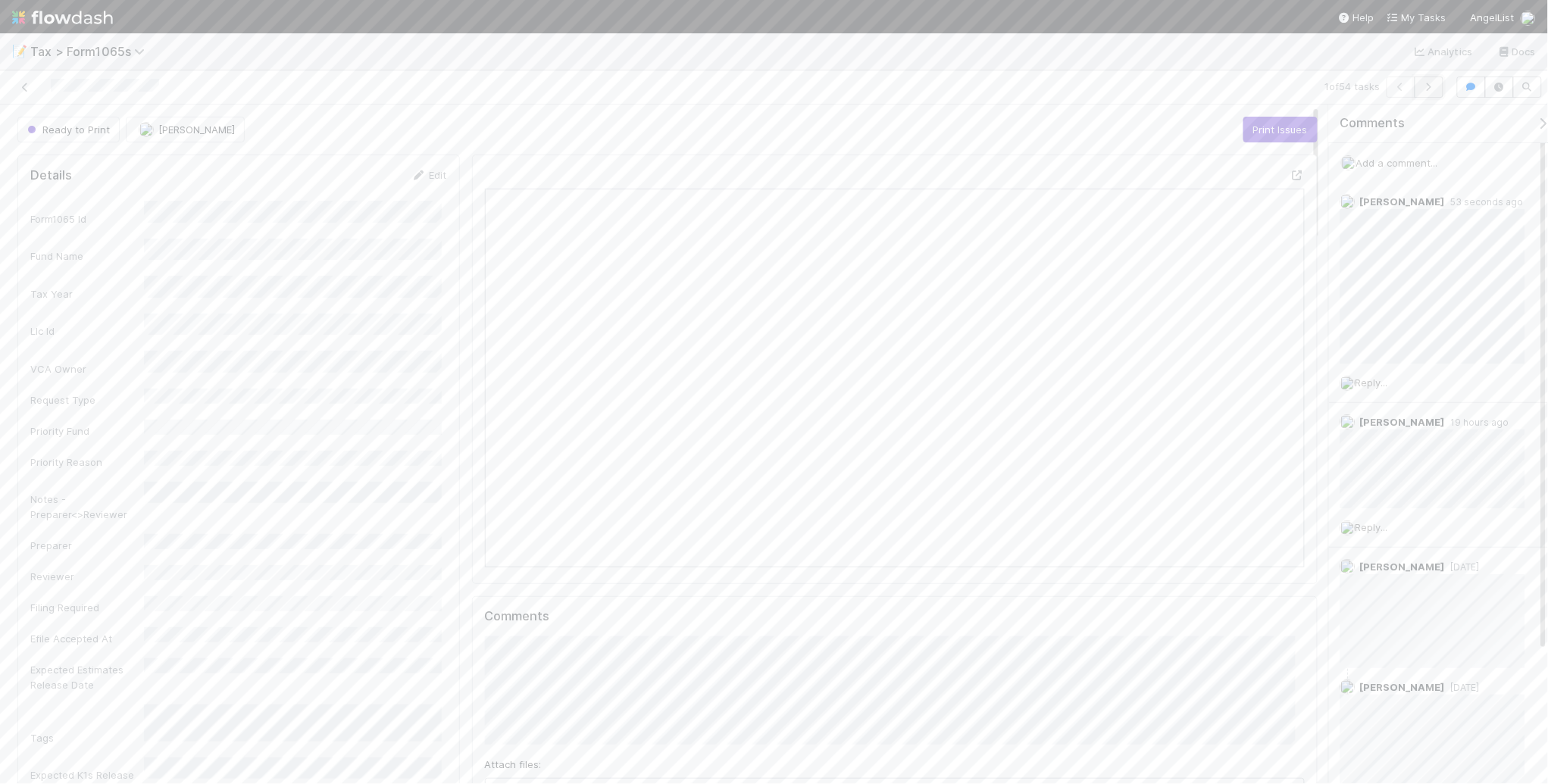
click at [1423, 88] on icon "button" at bounding box center [1428, 86] width 15 height 9
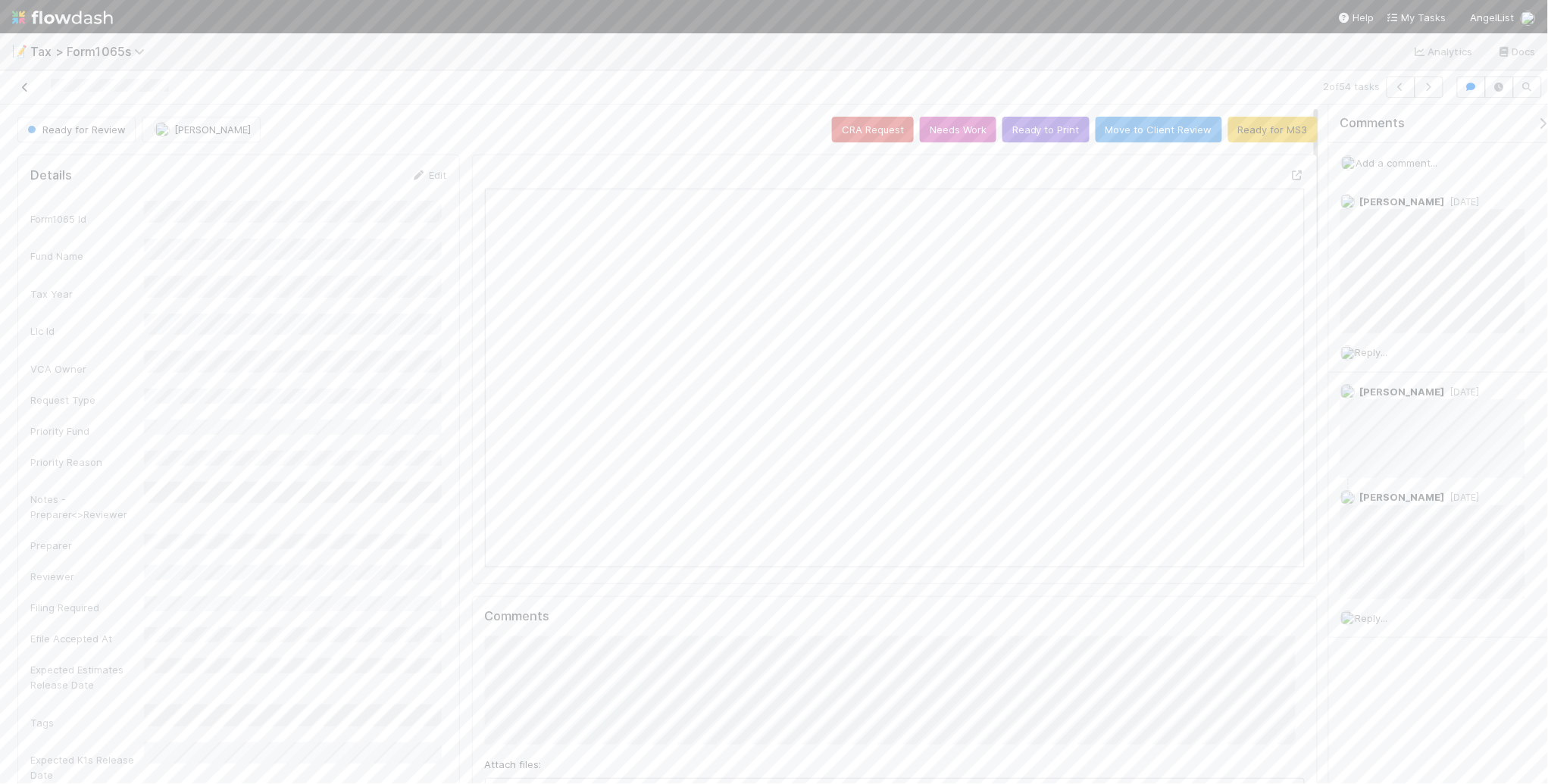
click at [25, 83] on icon at bounding box center [25, 87] width 15 height 10
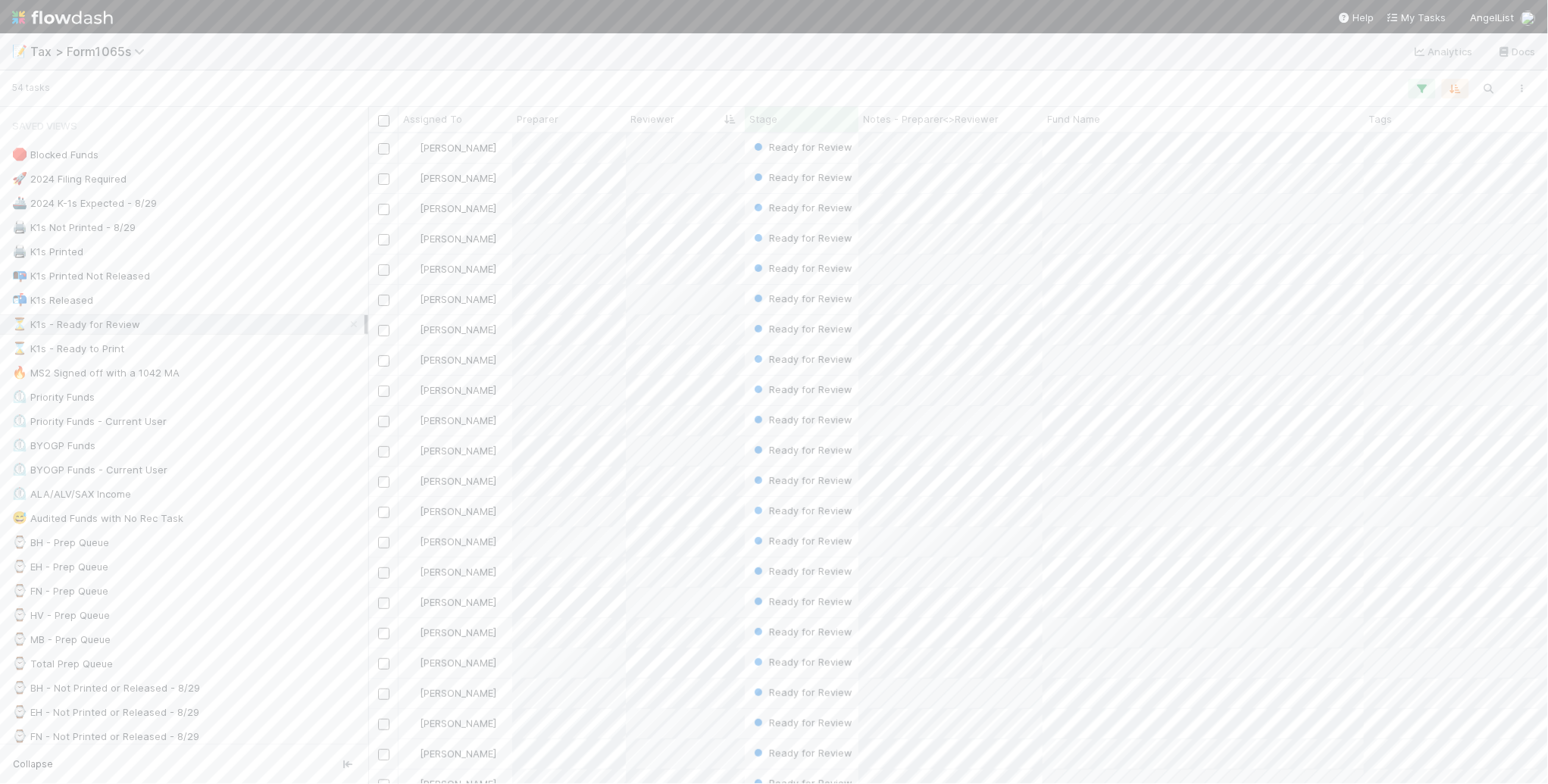
scroll to position [636, 1166]
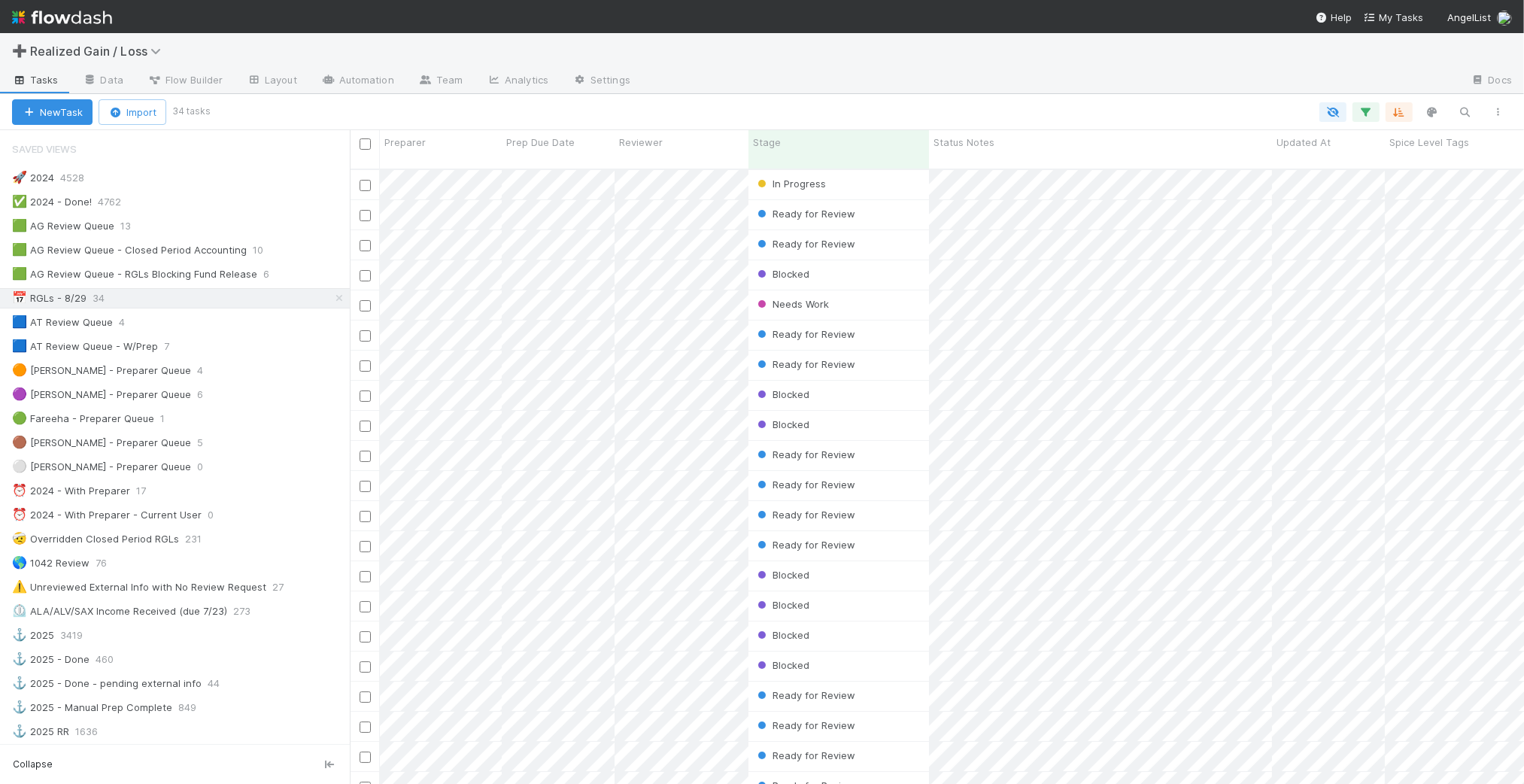
scroll to position [613, 1160]
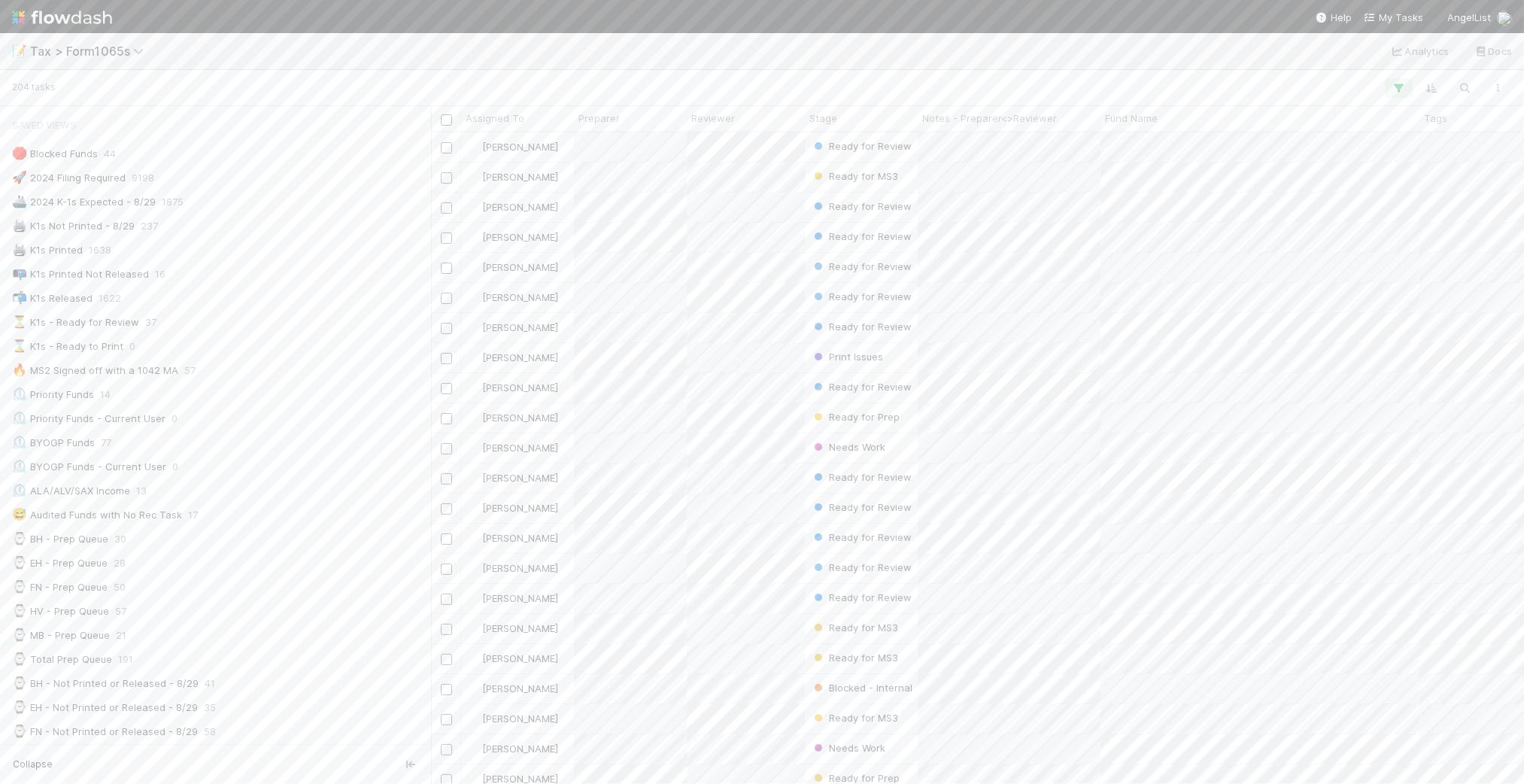
scroll to position [637, 1078]
